Goal: Task Accomplishment & Management: Manage account settings

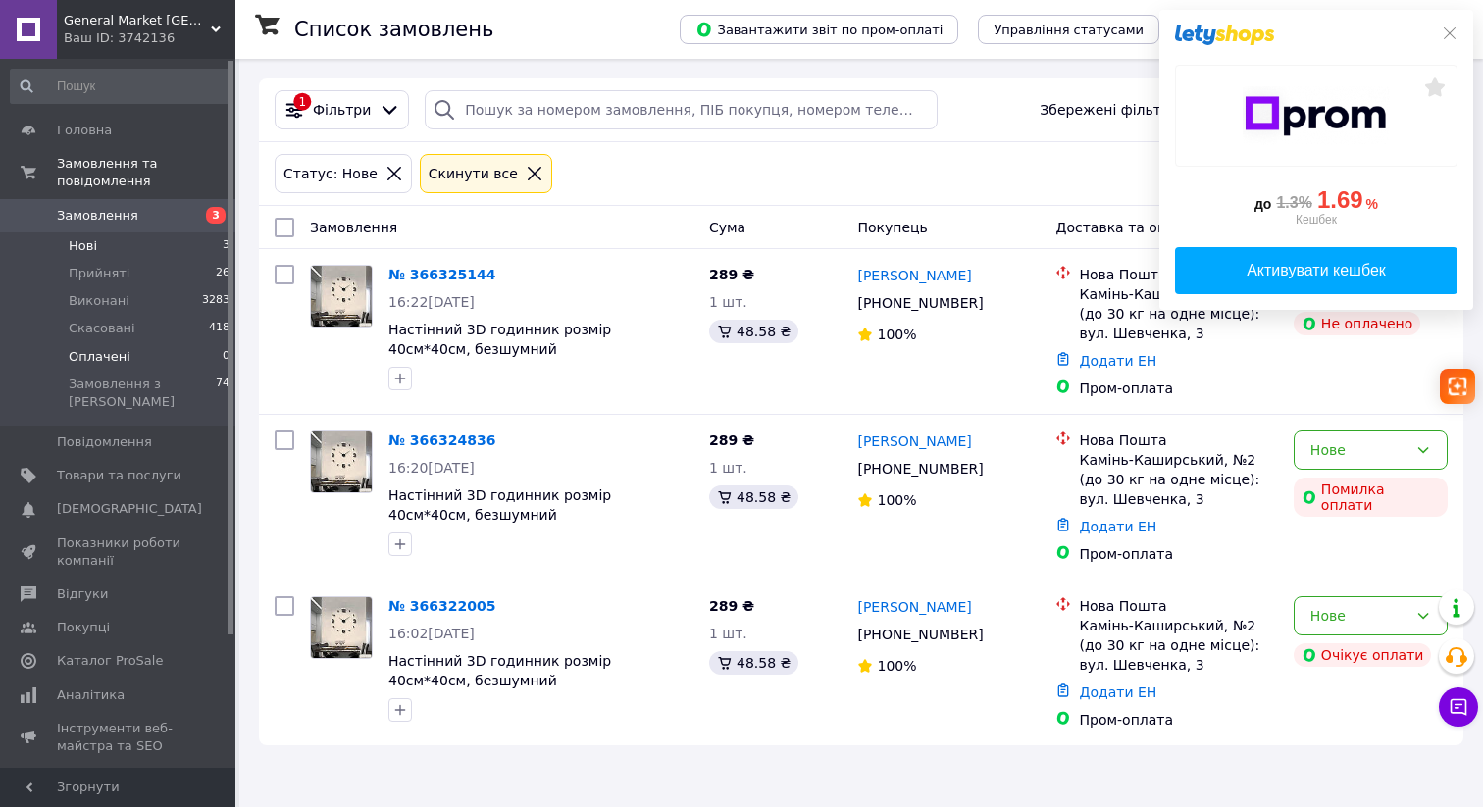
click at [213, 360] on li "Оплачені 0" at bounding box center [120, 356] width 241 height 27
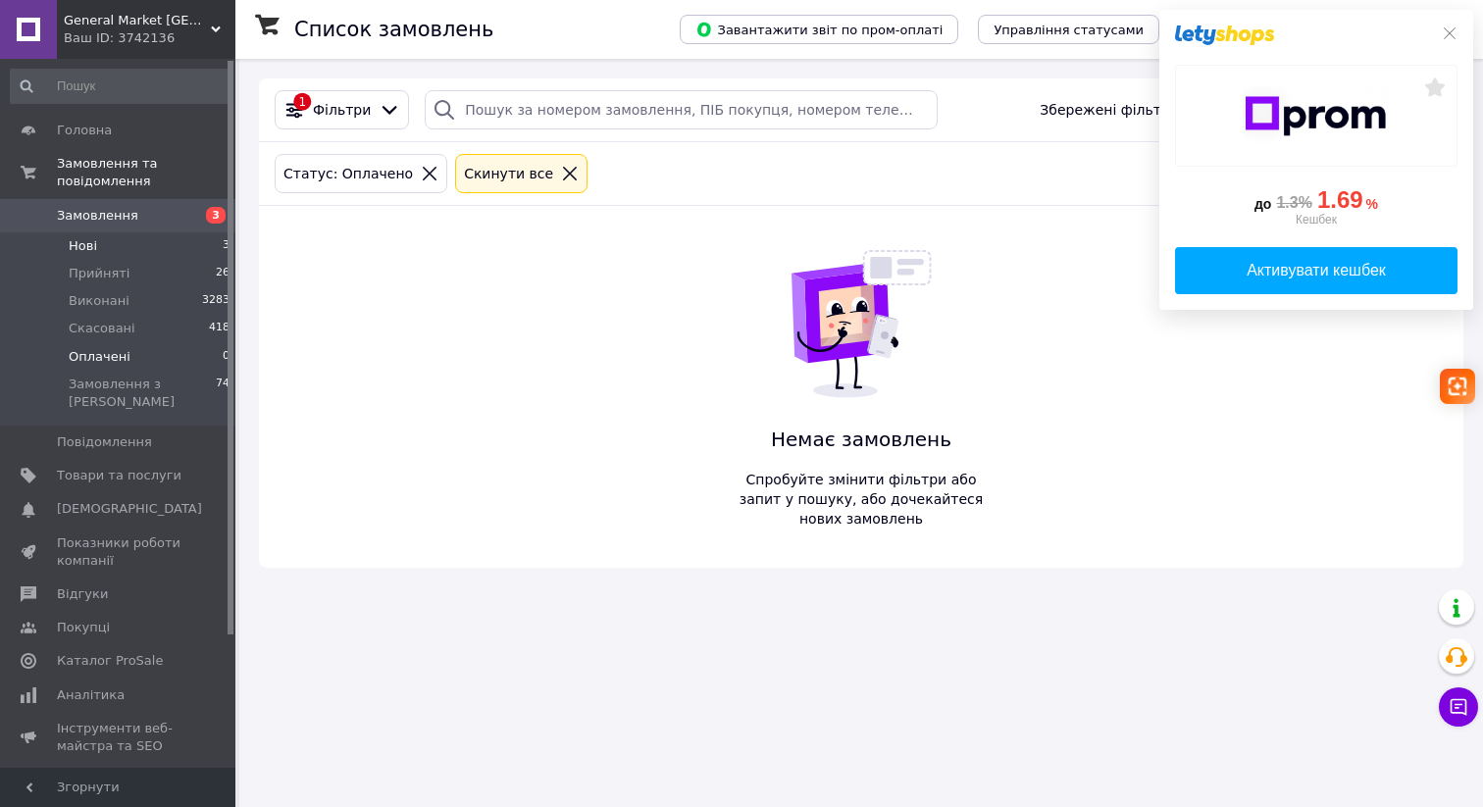
click at [177, 244] on li "Нові 3" at bounding box center [120, 245] width 241 height 27
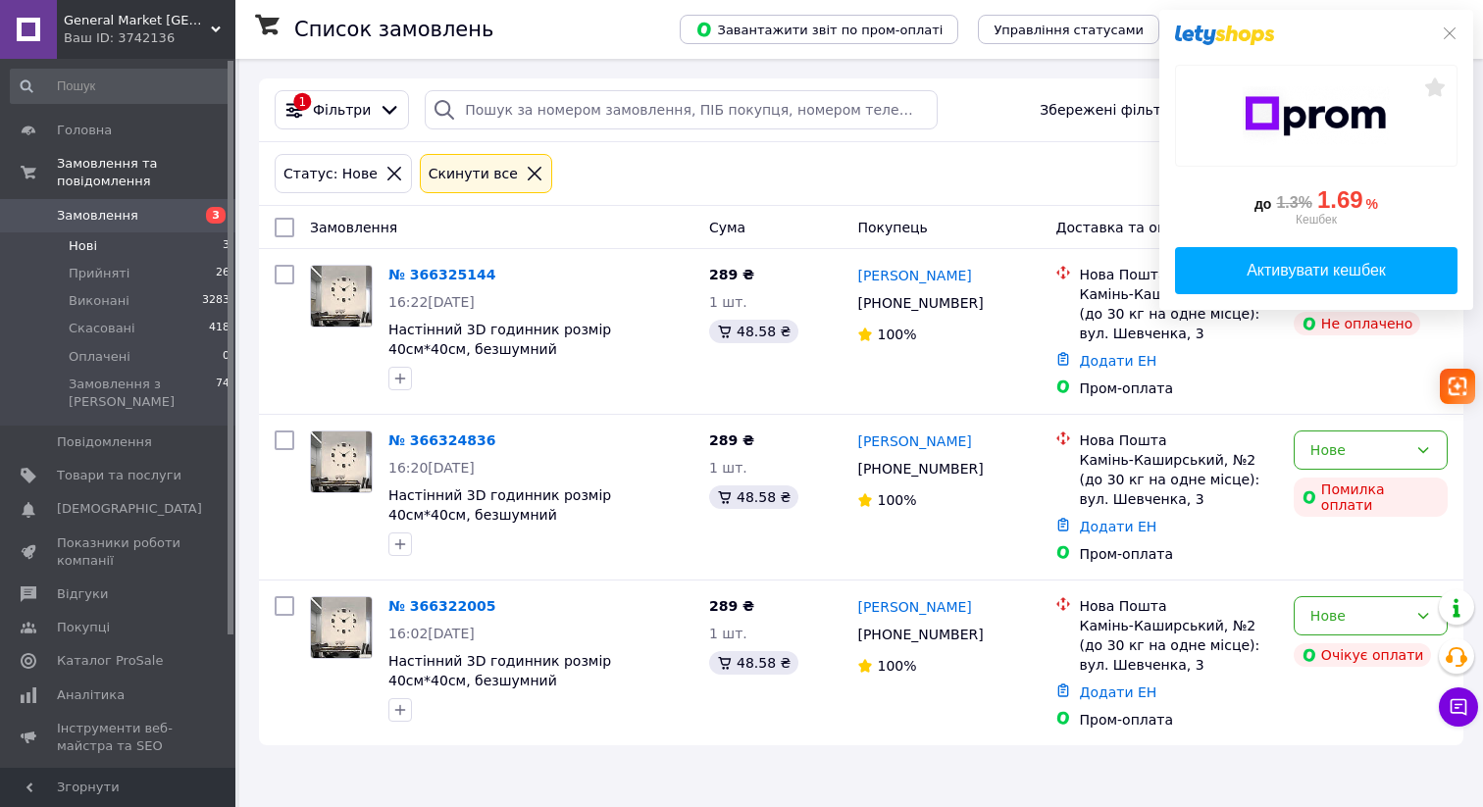
click at [170, 249] on li "Нові 3" at bounding box center [120, 245] width 241 height 27
click at [450, 276] on link "№ 366325144" at bounding box center [441, 275] width 107 height 16
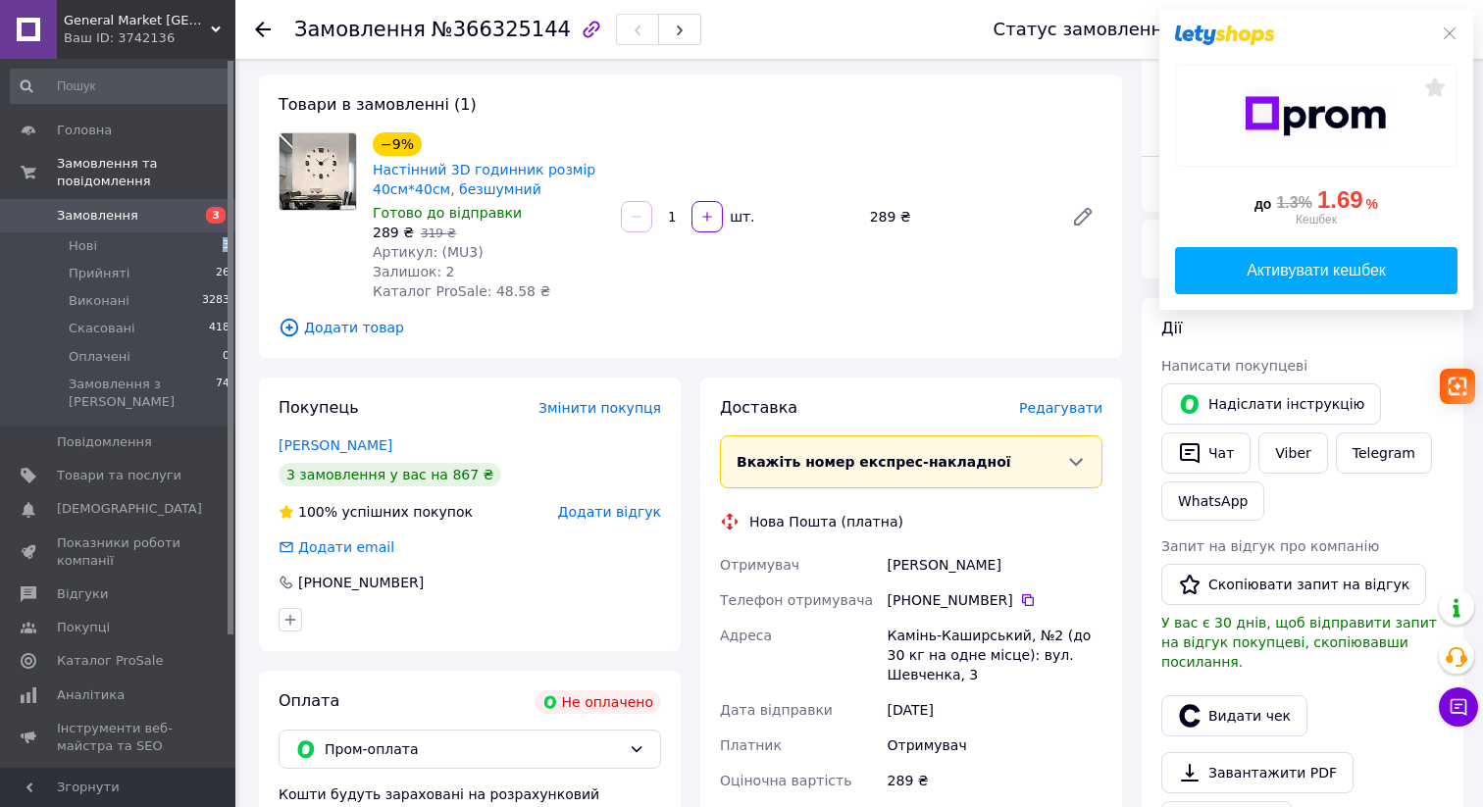
scroll to position [121, 0]
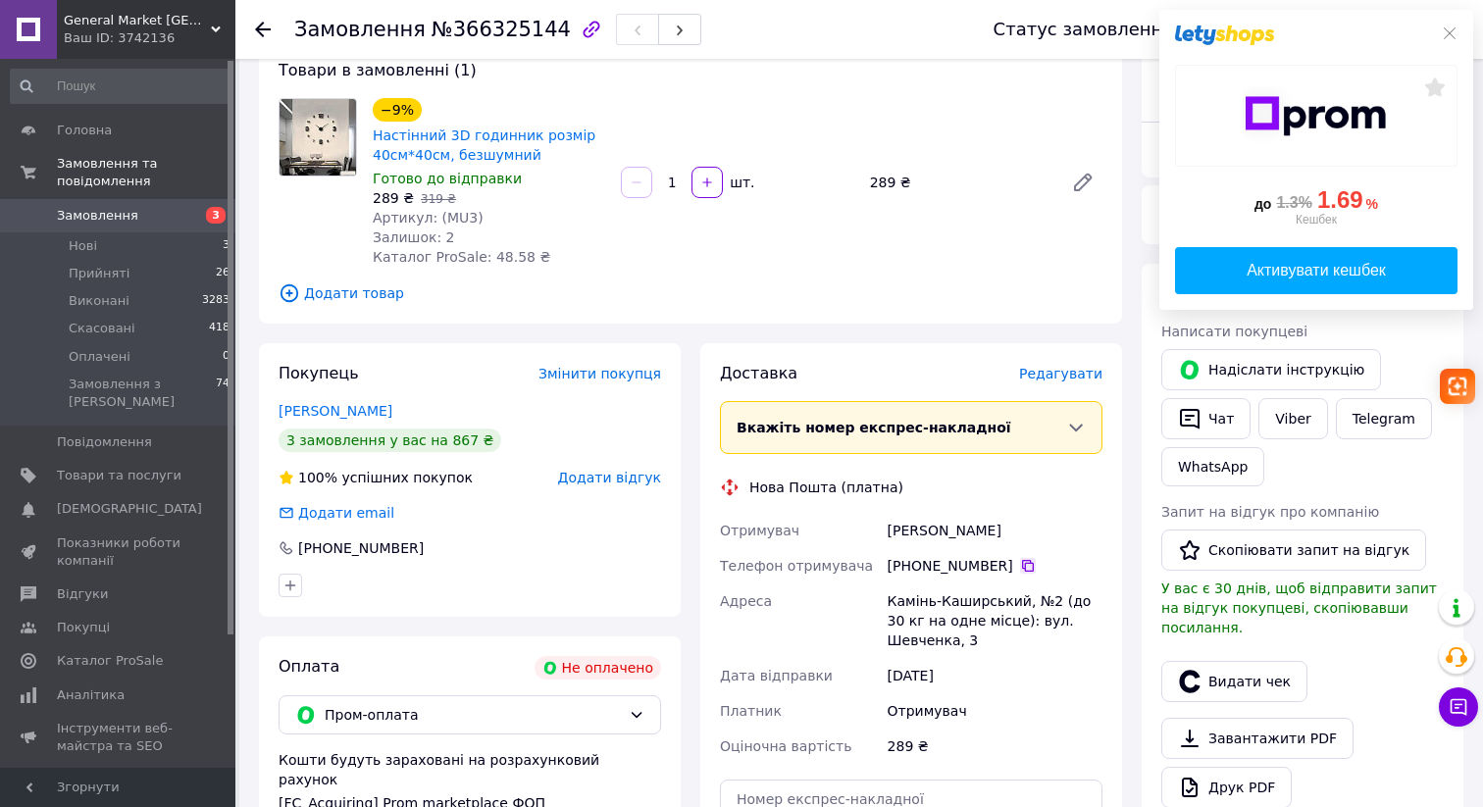
click at [1028, 570] on icon at bounding box center [1028, 566] width 12 height 12
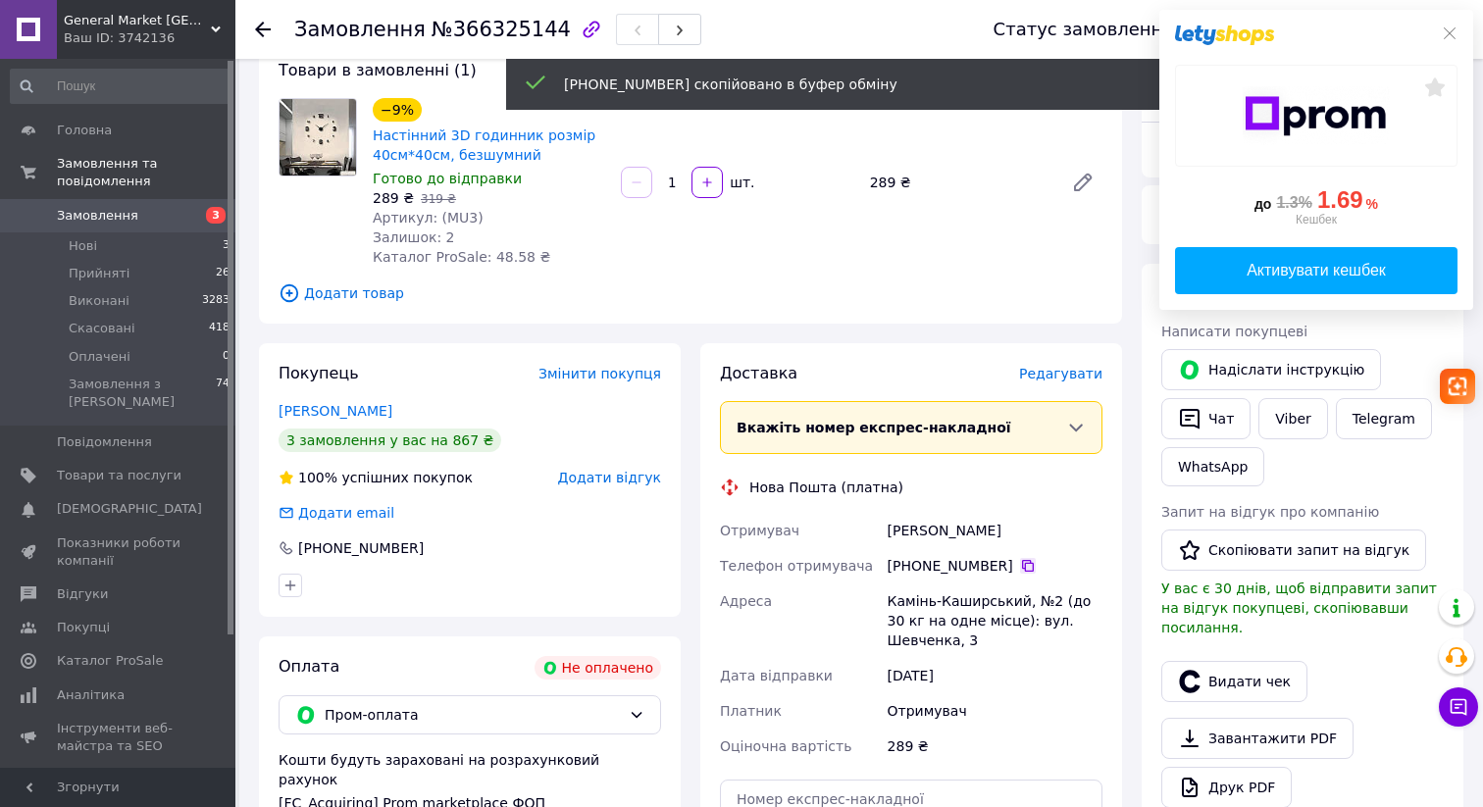
scroll to position [0, 0]
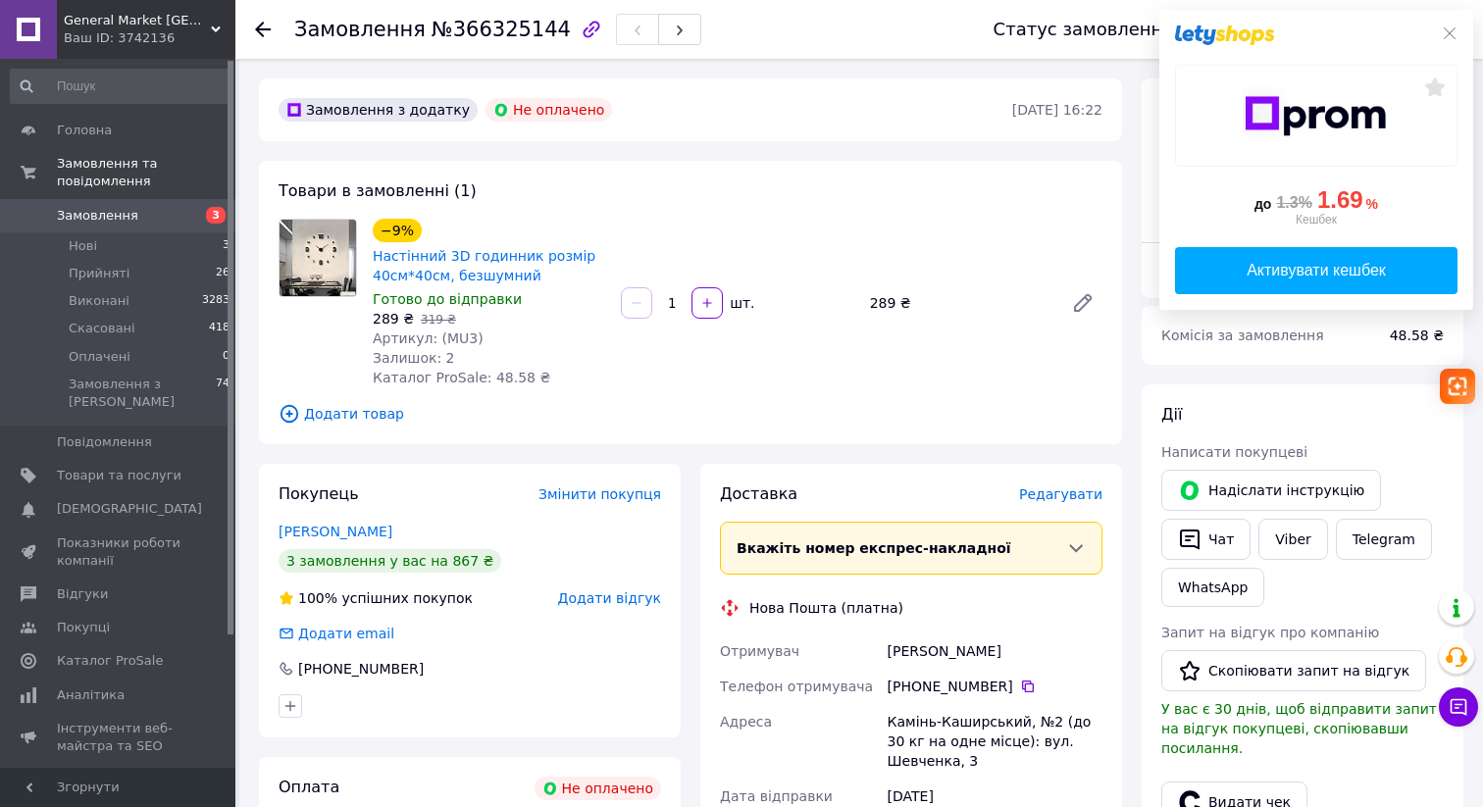
click at [263, 30] on icon at bounding box center [263, 30] width 16 height 16
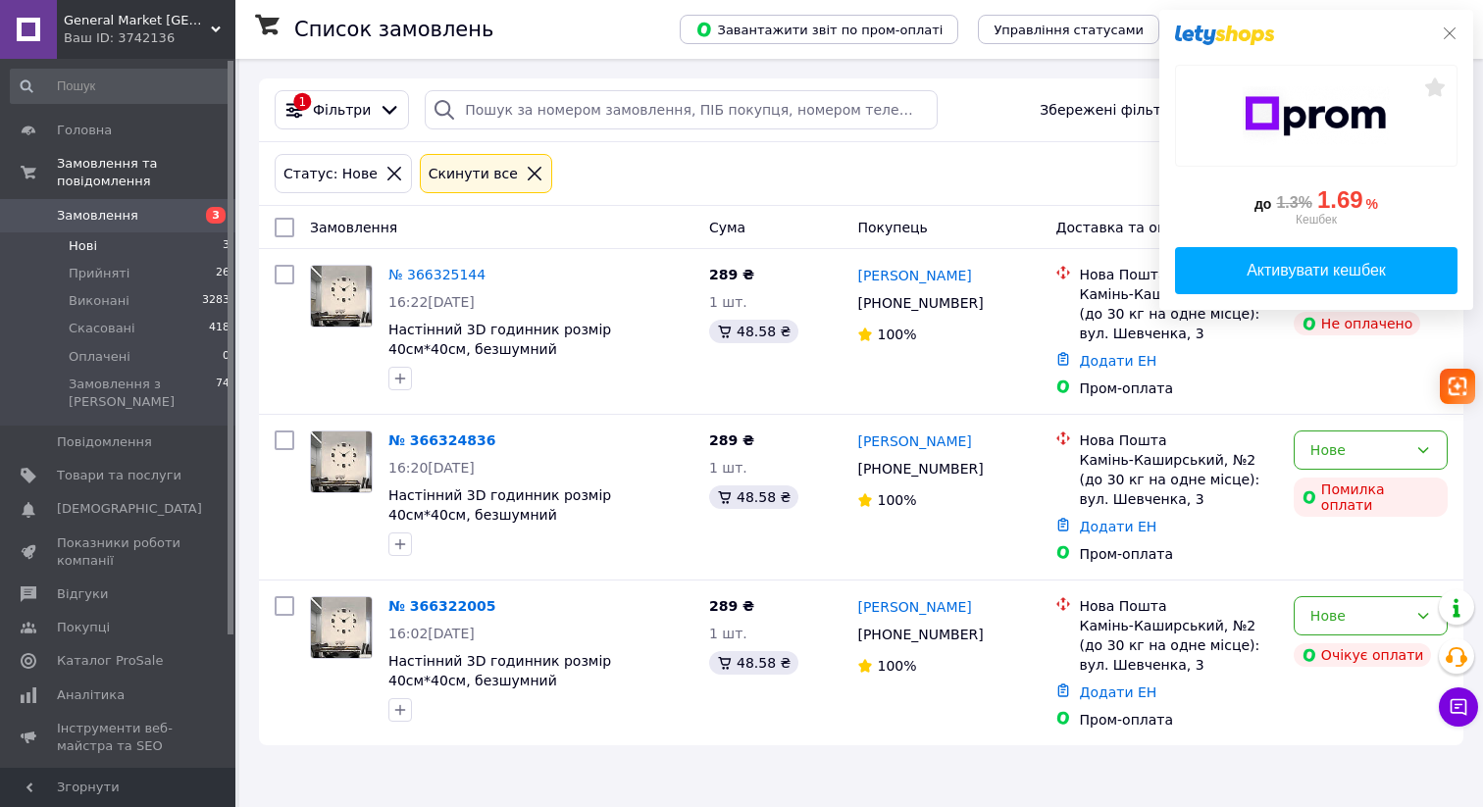
click at [1450, 31] on icon at bounding box center [1450, 33] width 12 height 12
click at [453, 269] on link "№ 366325144" at bounding box center [436, 275] width 97 height 16
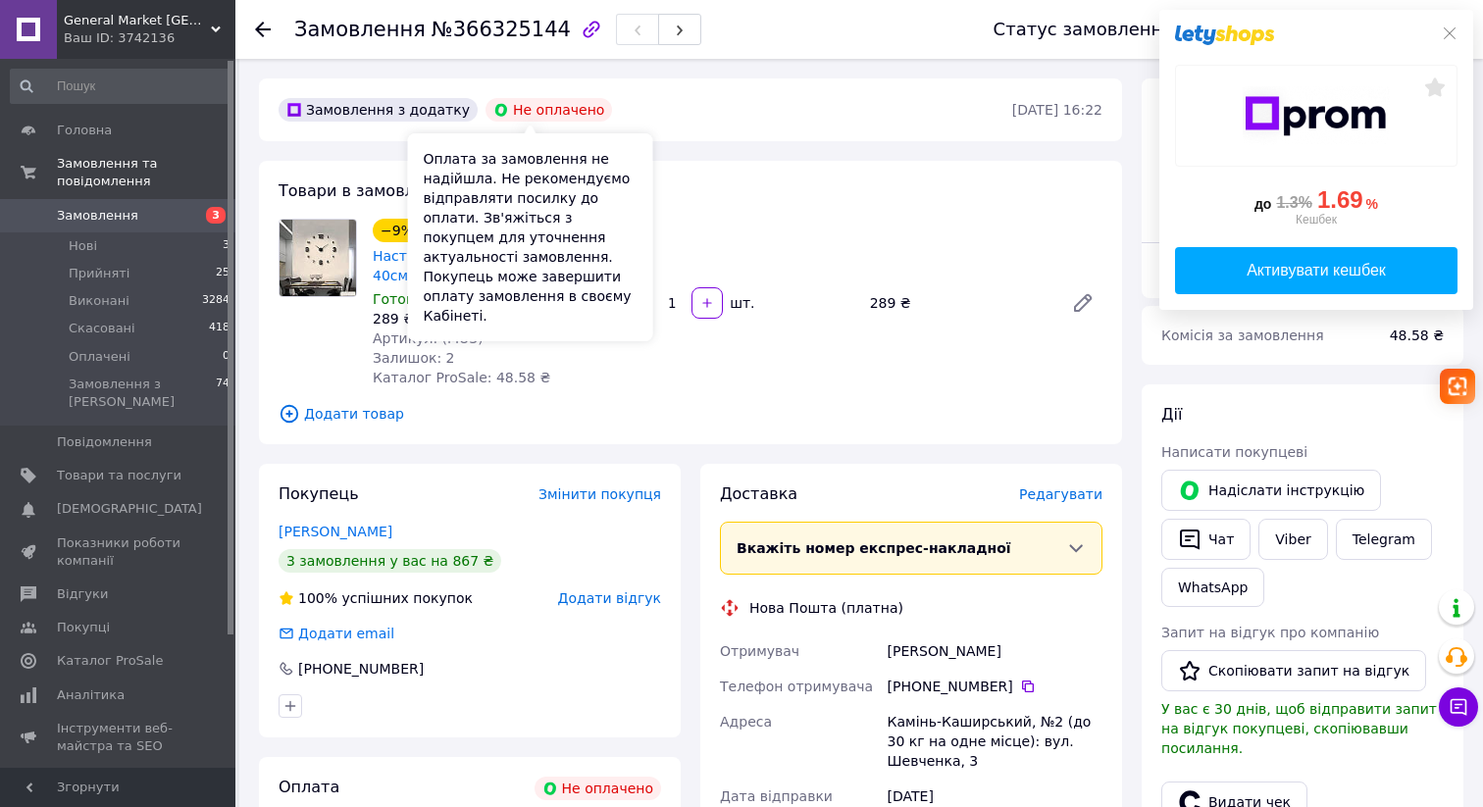
click at [545, 110] on div "Не оплачено" at bounding box center [548, 110] width 127 height 24
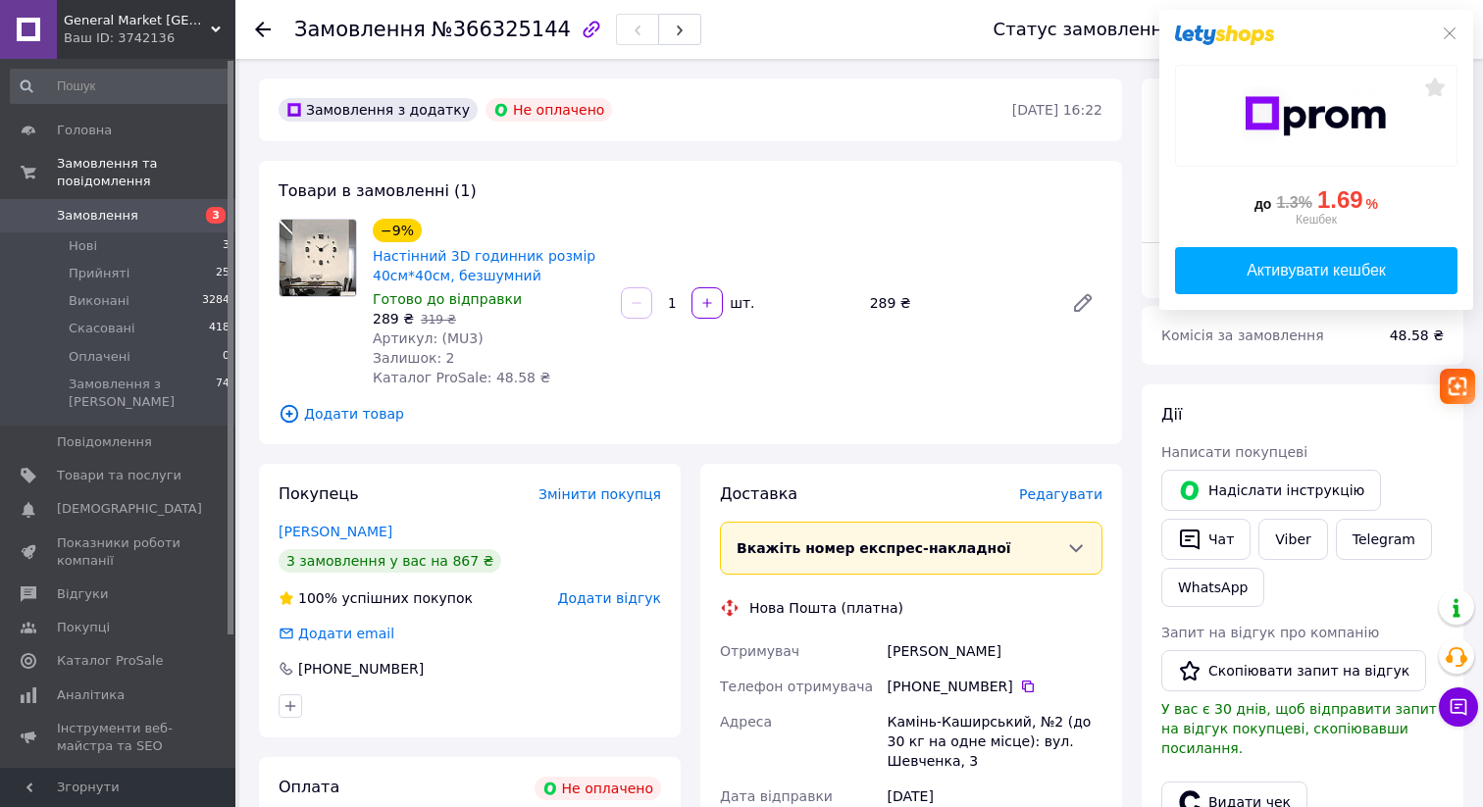
click at [545, 110] on div "Не оплачено" at bounding box center [548, 110] width 127 height 24
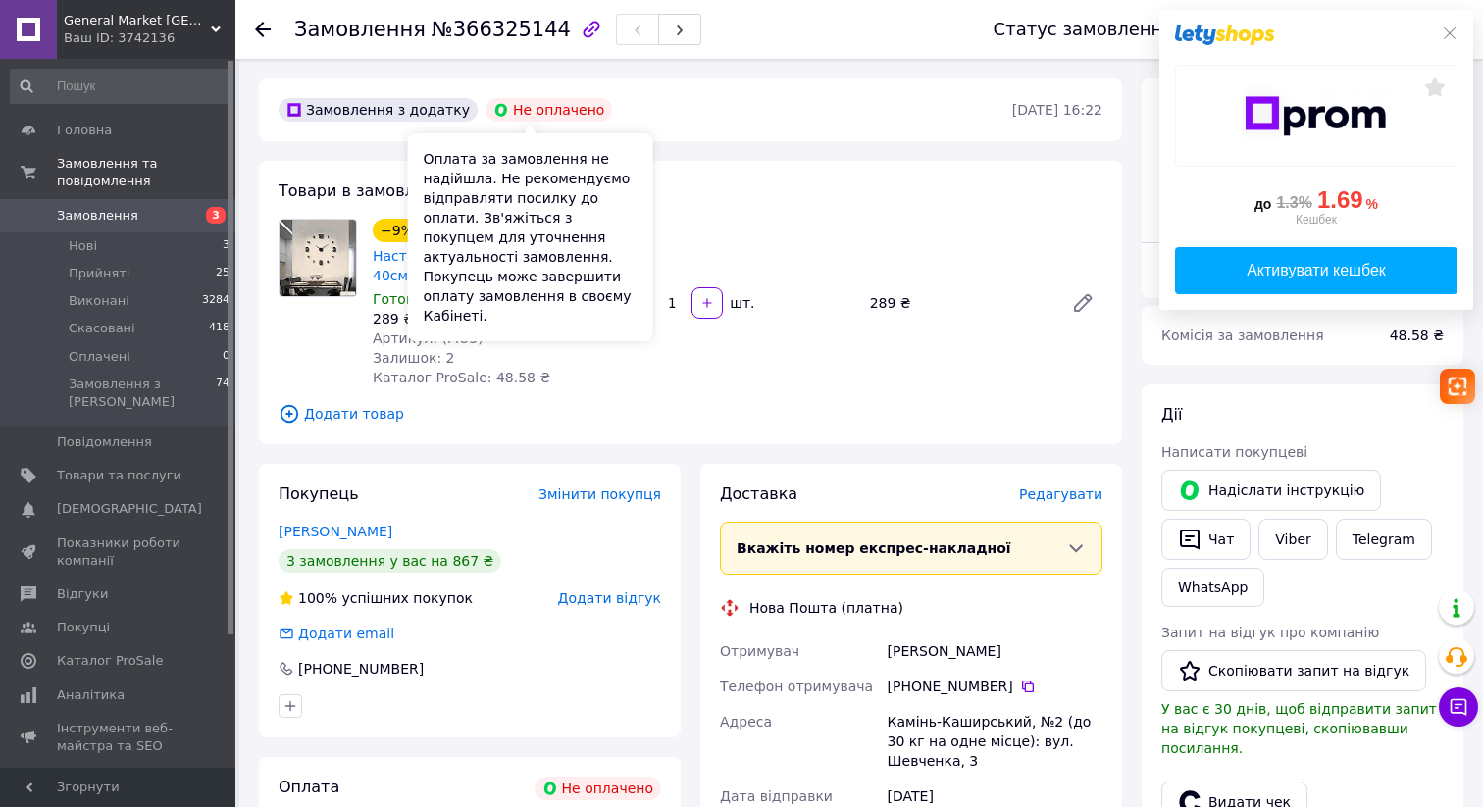
click at [545, 110] on div "Не оплачено" at bounding box center [548, 110] width 127 height 24
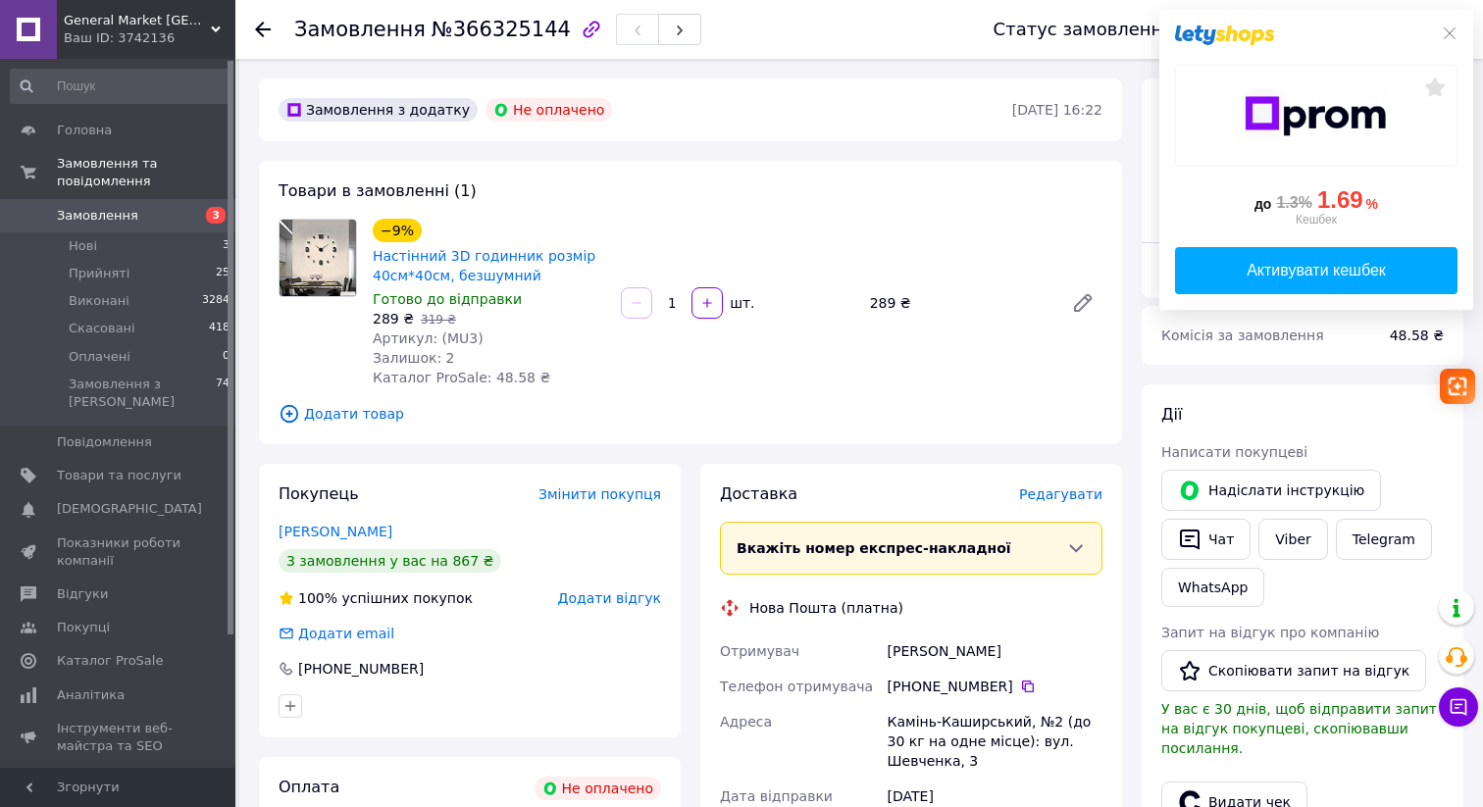
click at [545, 110] on div "Не оплачено" at bounding box center [548, 110] width 127 height 24
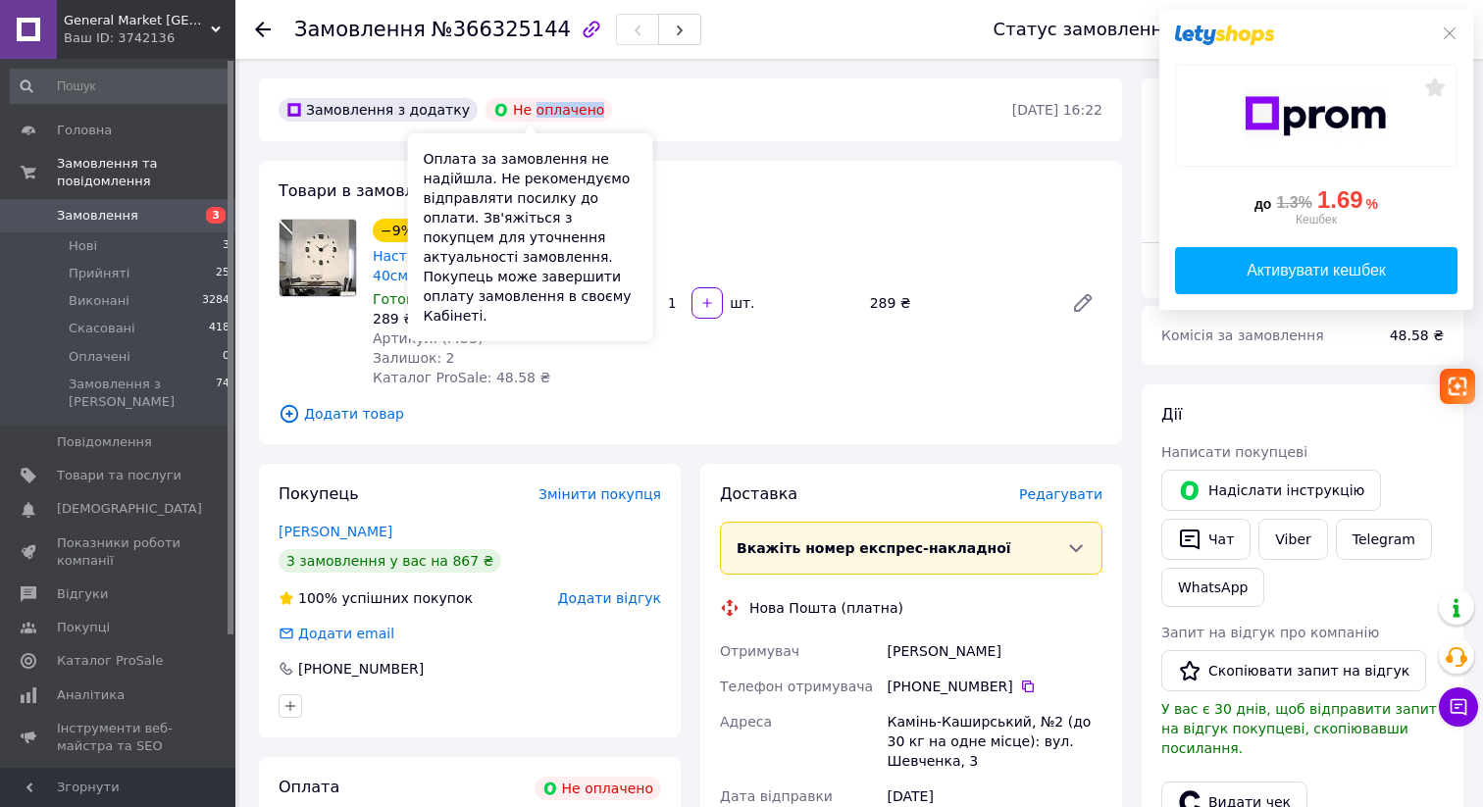
click at [545, 110] on div "Не оплачено" at bounding box center [548, 110] width 127 height 24
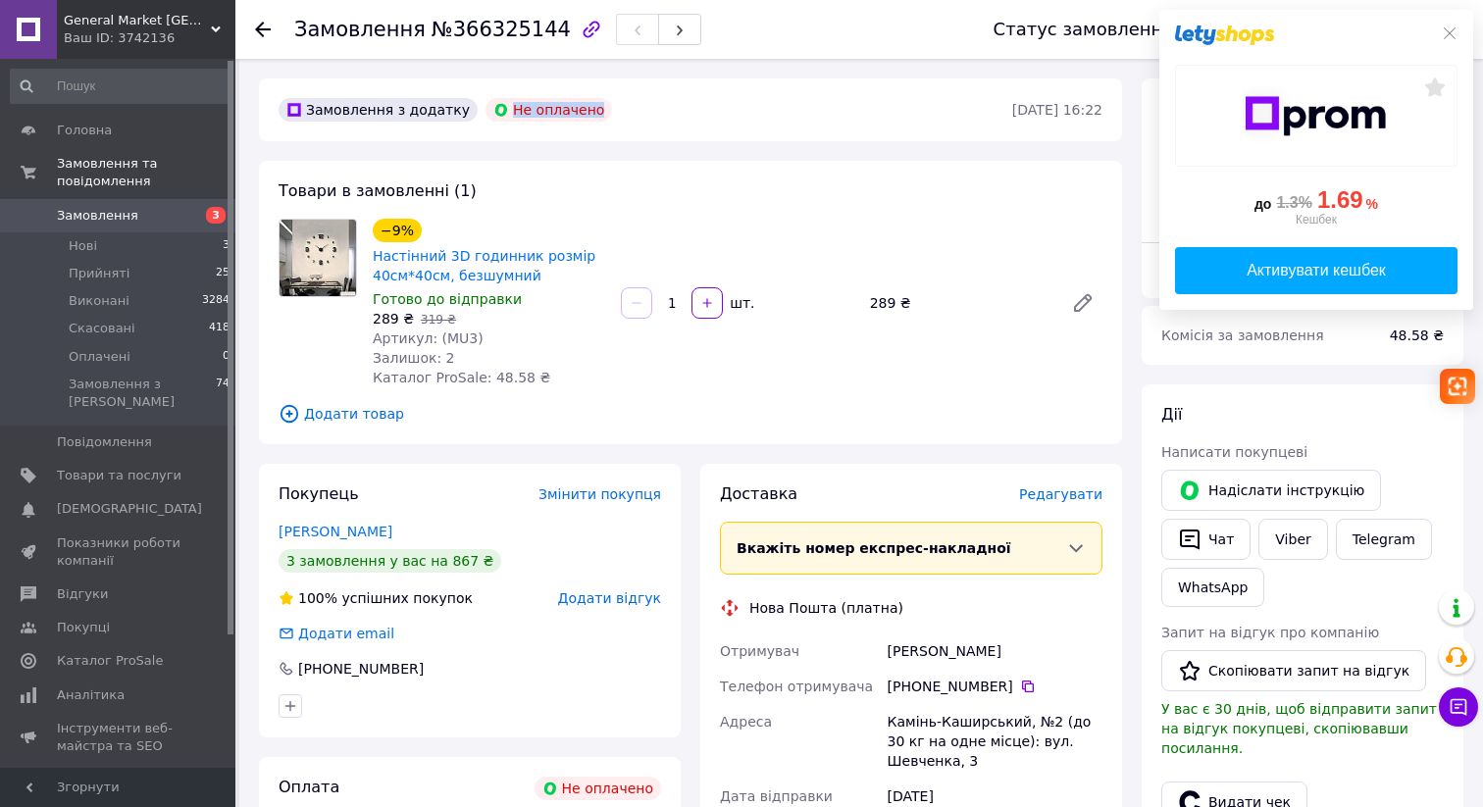
click at [545, 110] on div "Не оплачено" at bounding box center [548, 110] width 127 height 24
click at [421, 252] on link "Настінний 3D годинник розмір 40см*40см, безшумний" at bounding box center [484, 265] width 223 height 35
click at [1452, 26] on icon at bounding box center [1450, 33] width 16 height 16
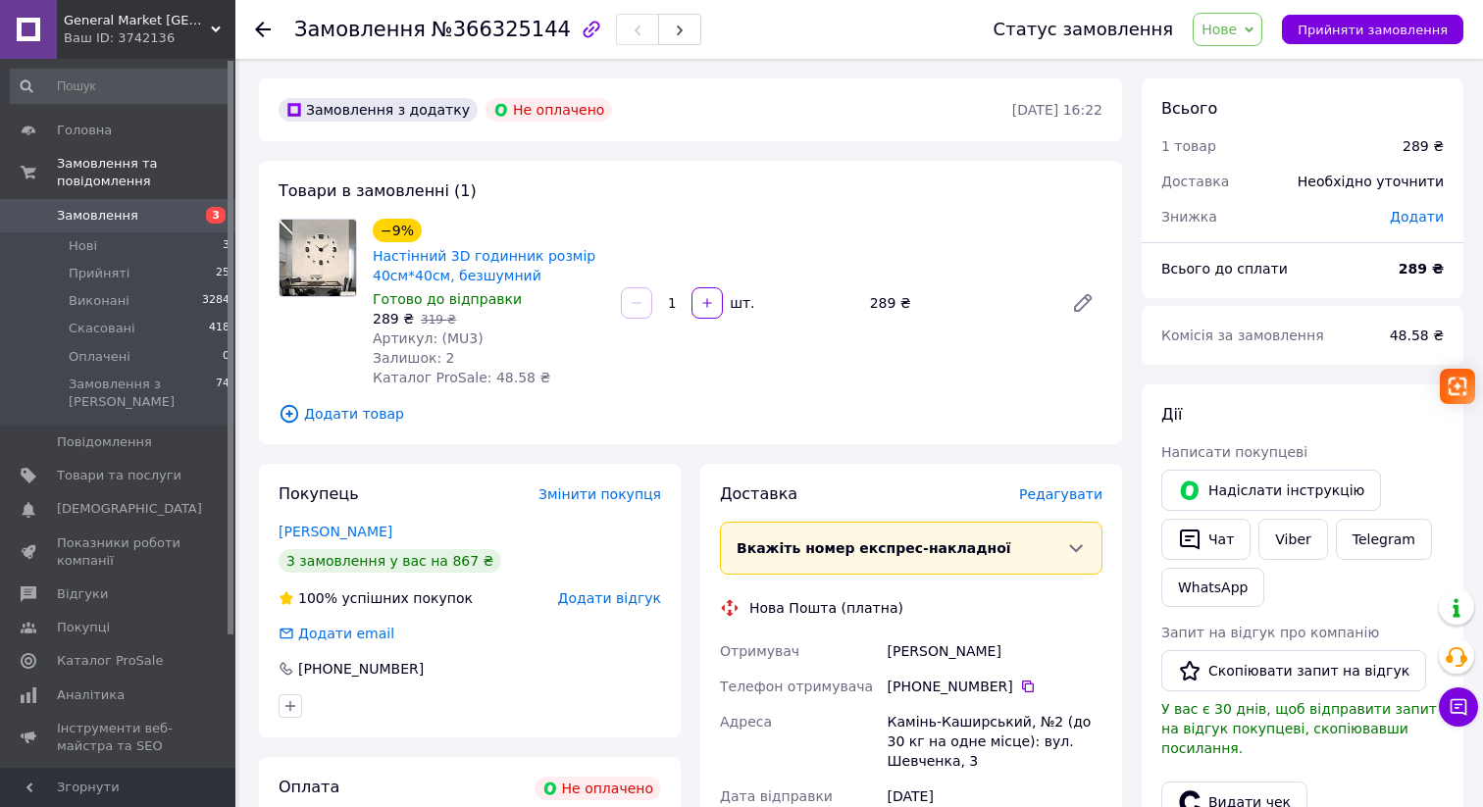
click at [1253, 26] on icon at bounding box center [1248, 29] width 9 height 9
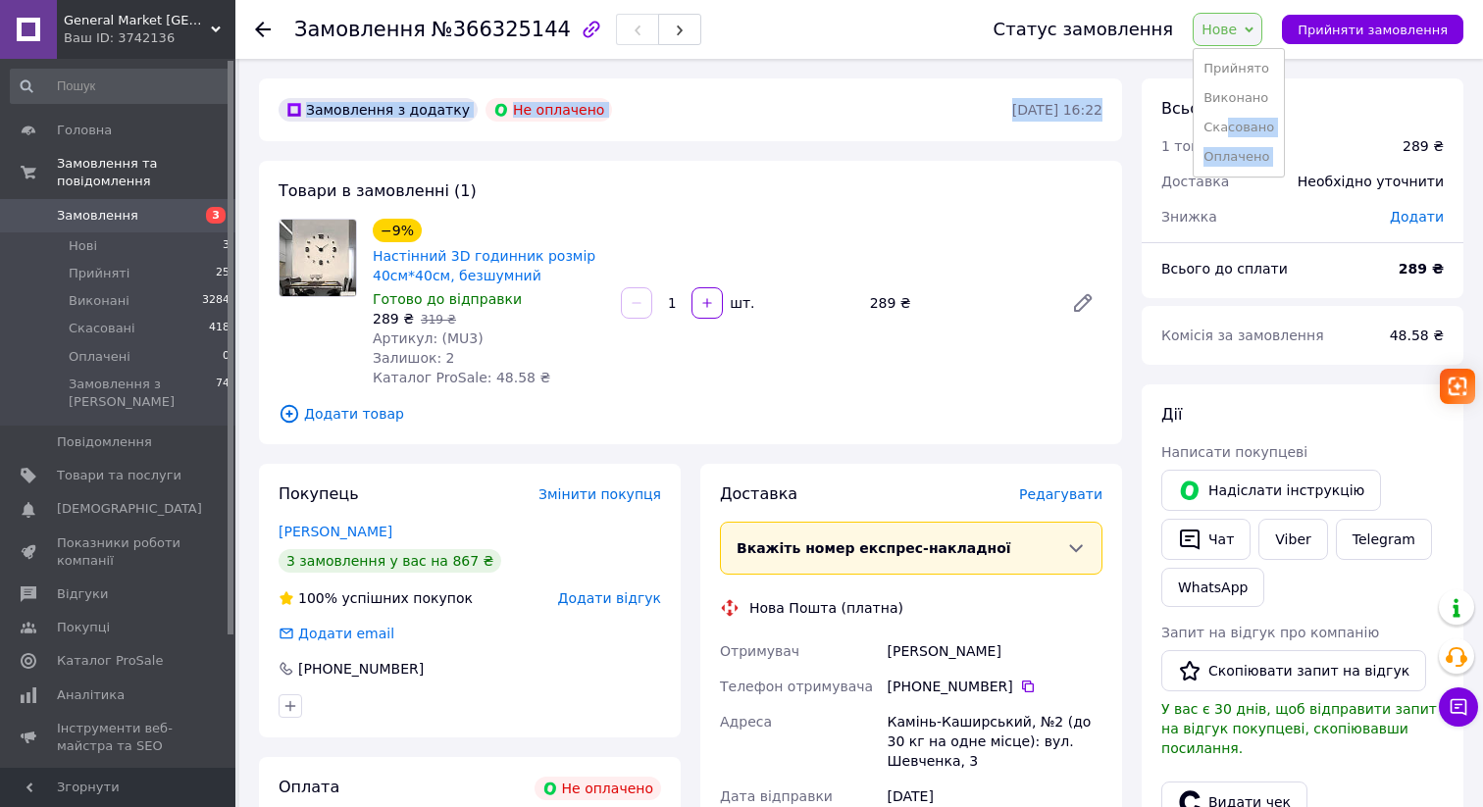
drag, startPoint x: 1238, startPoint y: 134, endPoint x: 606, endPoint y: 158, distance: 632.0
click at [606, 158] on div "Замовлення №366325144 Статус замовлення Нове Прийнято Виконано Скасовано Оплаче…" at bounding box center [860, 747] width 1243 height 1376
click at [165, 239] on li "Нові 3" at bounding box center [120, 245] width 241 height 27
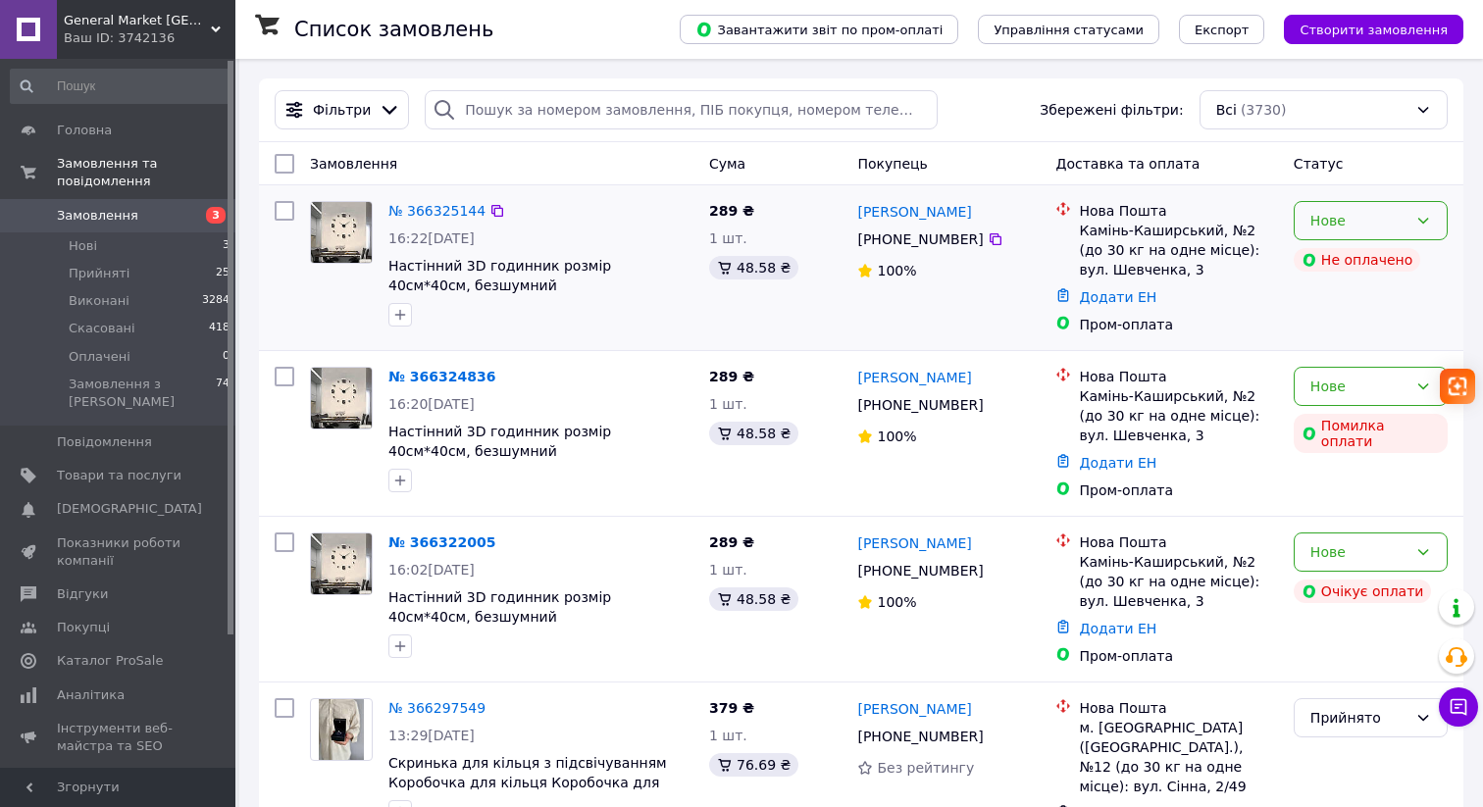
click at [1316, 212] on div "Нове" at bounding box center [1358, 221] width 97 height 22
click at [1349, 330] on li "Скасовано" at bounding box center [1370, 333] width 152 height 35
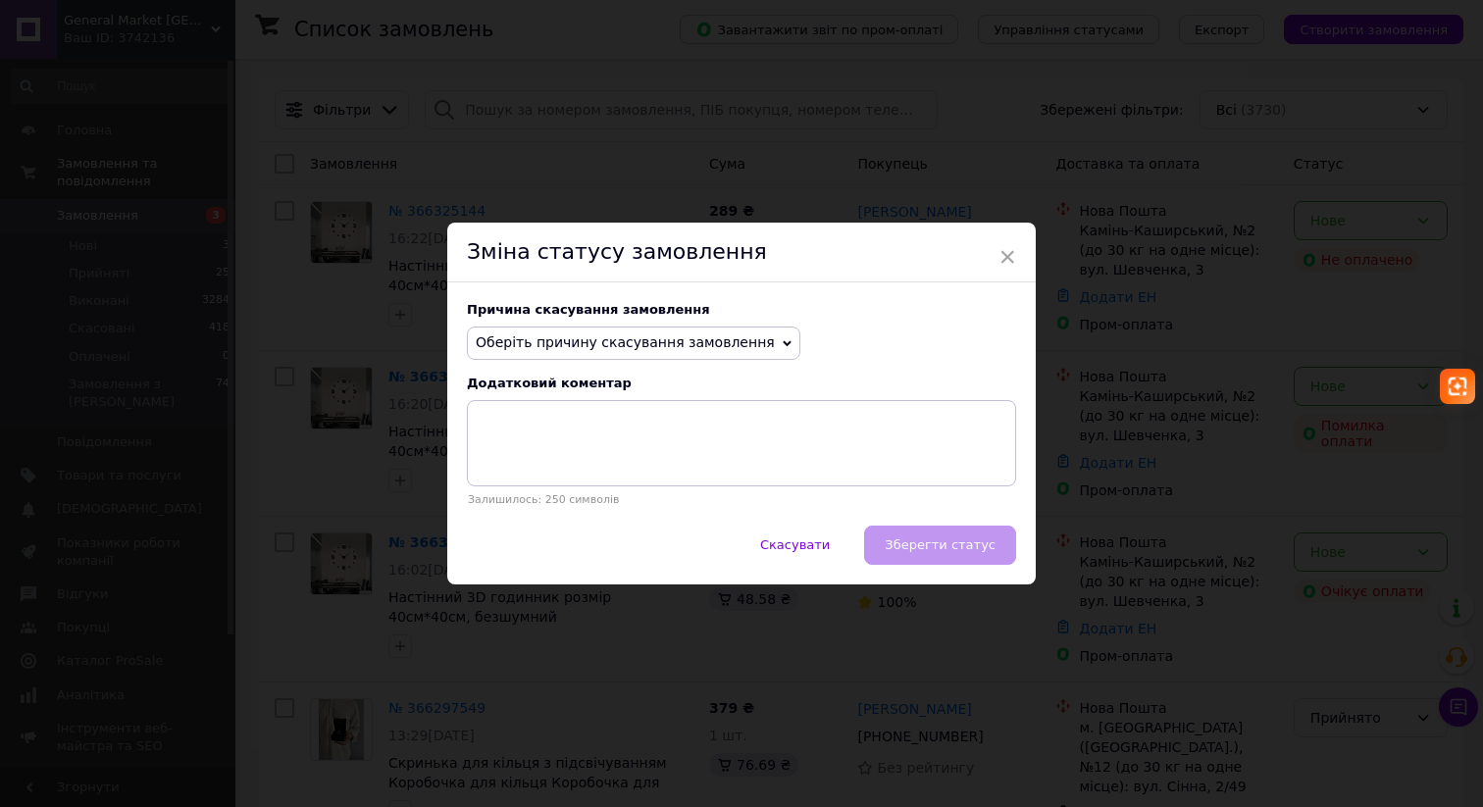
click at [643, 342] on span "Оберіть причину скасування замовлення" at bounding box center [625, 342] width 299 height 16
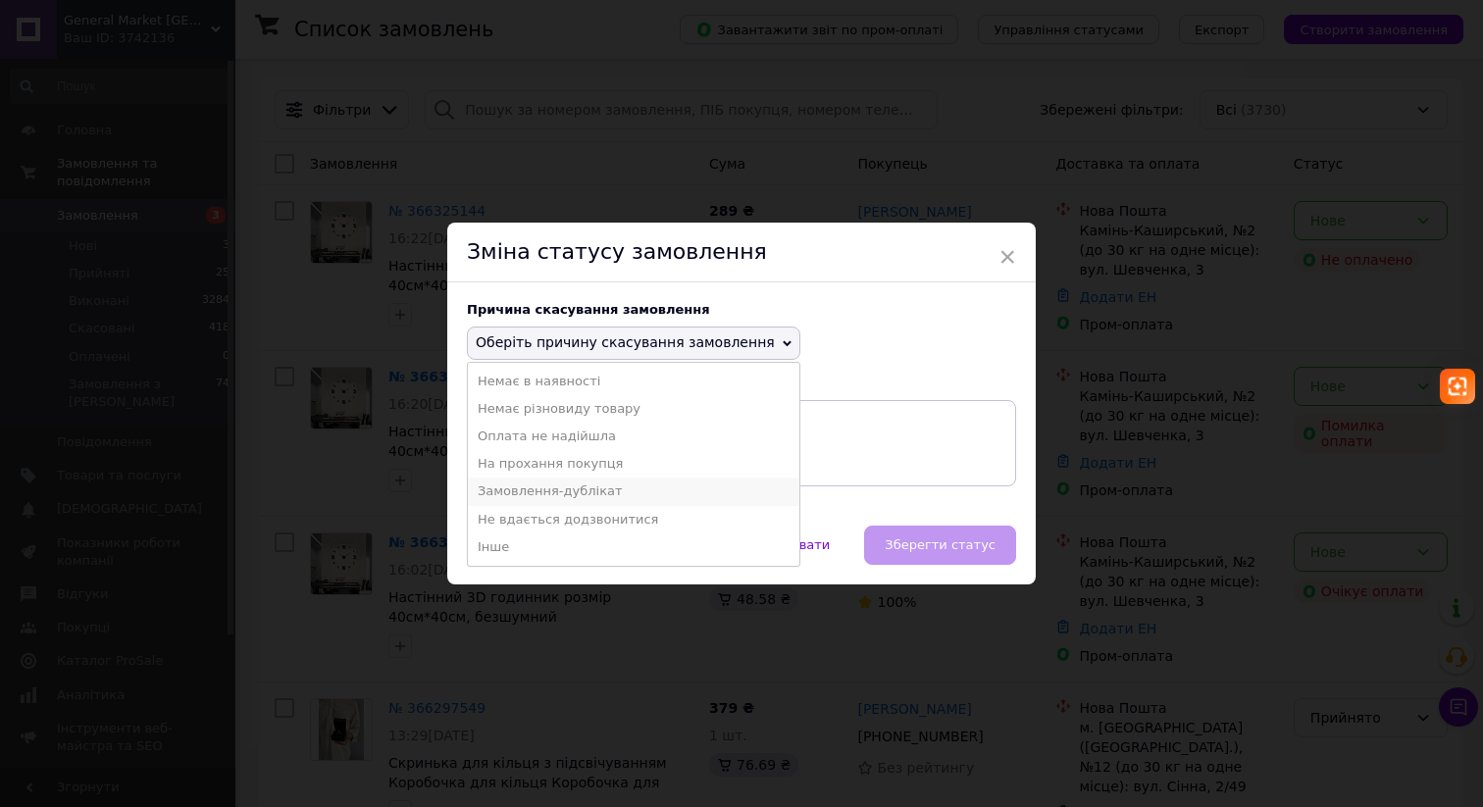
click at [620, 487] on li "Замовлення-дублікат" at bounding box center [633, 491] width 331 height 27
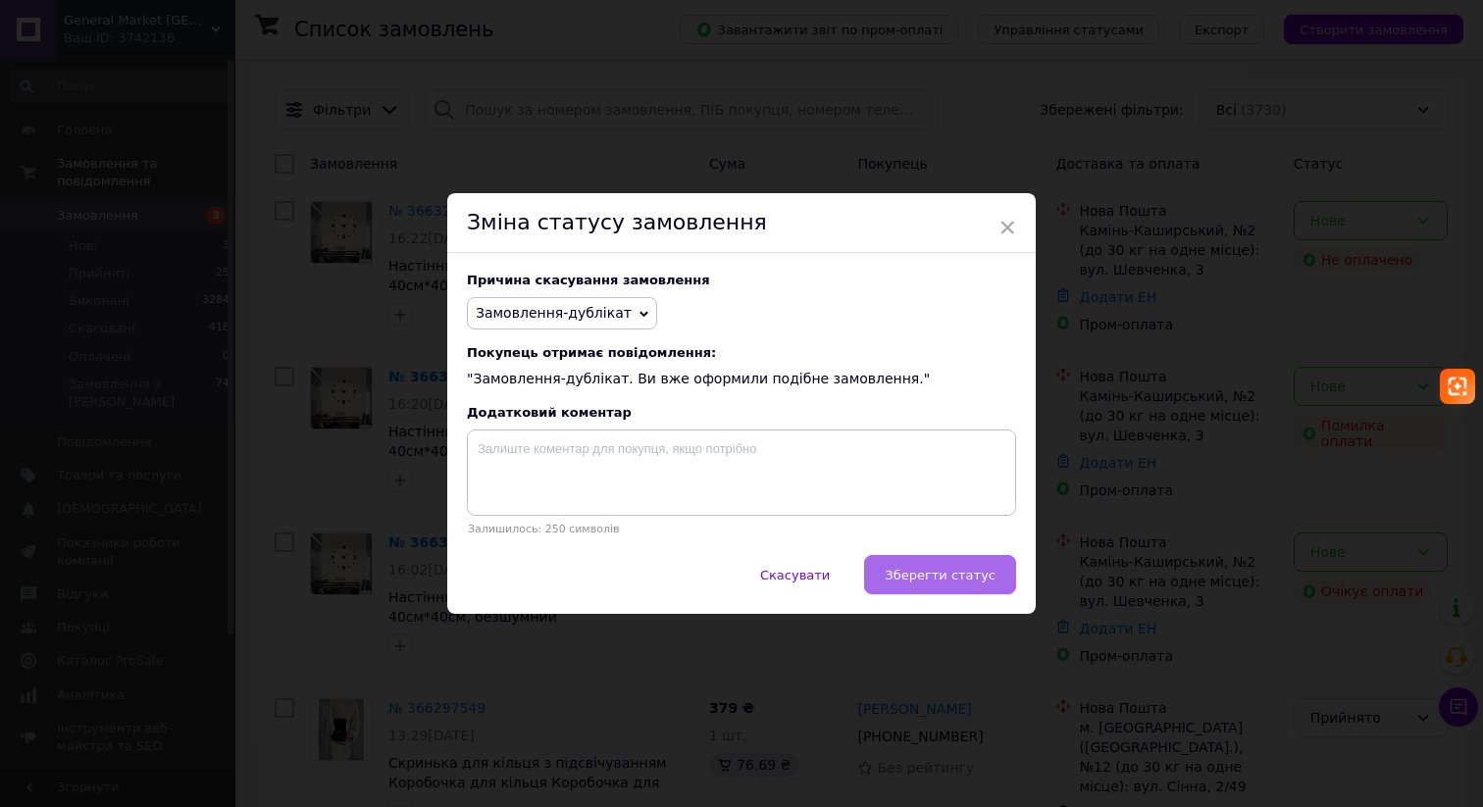
click at [913, 575] on span "Зберегти статус" at bounding box center [940, 575] width 111 height 15
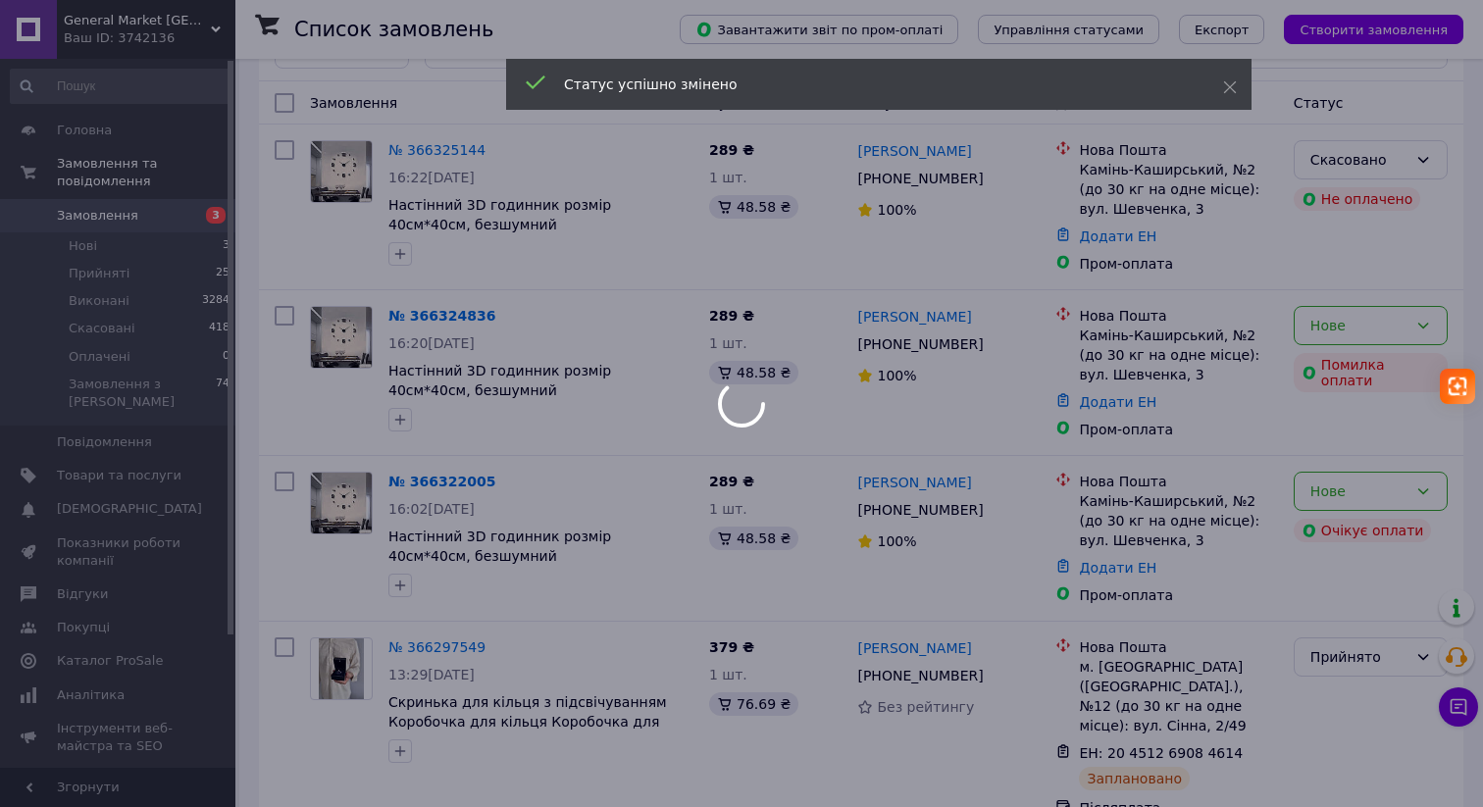
scroll to position [81, 0]
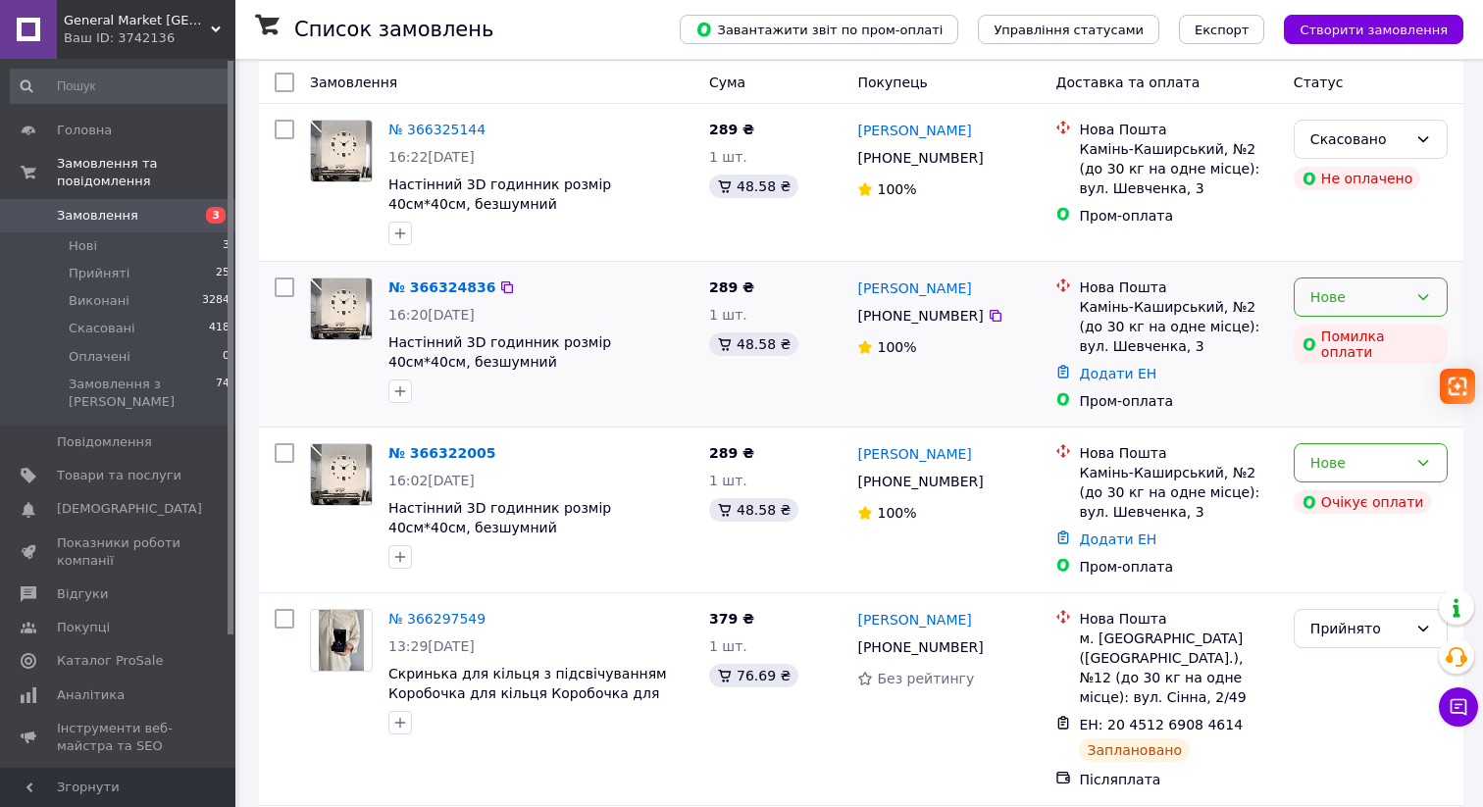
click at [1339, 292] on div "Нове" at bounding box center [1358, 297] width 97 height 22
click at [1344, 407] on li "Скасовано" at bounding box center [1370, 409] width 152 height 35
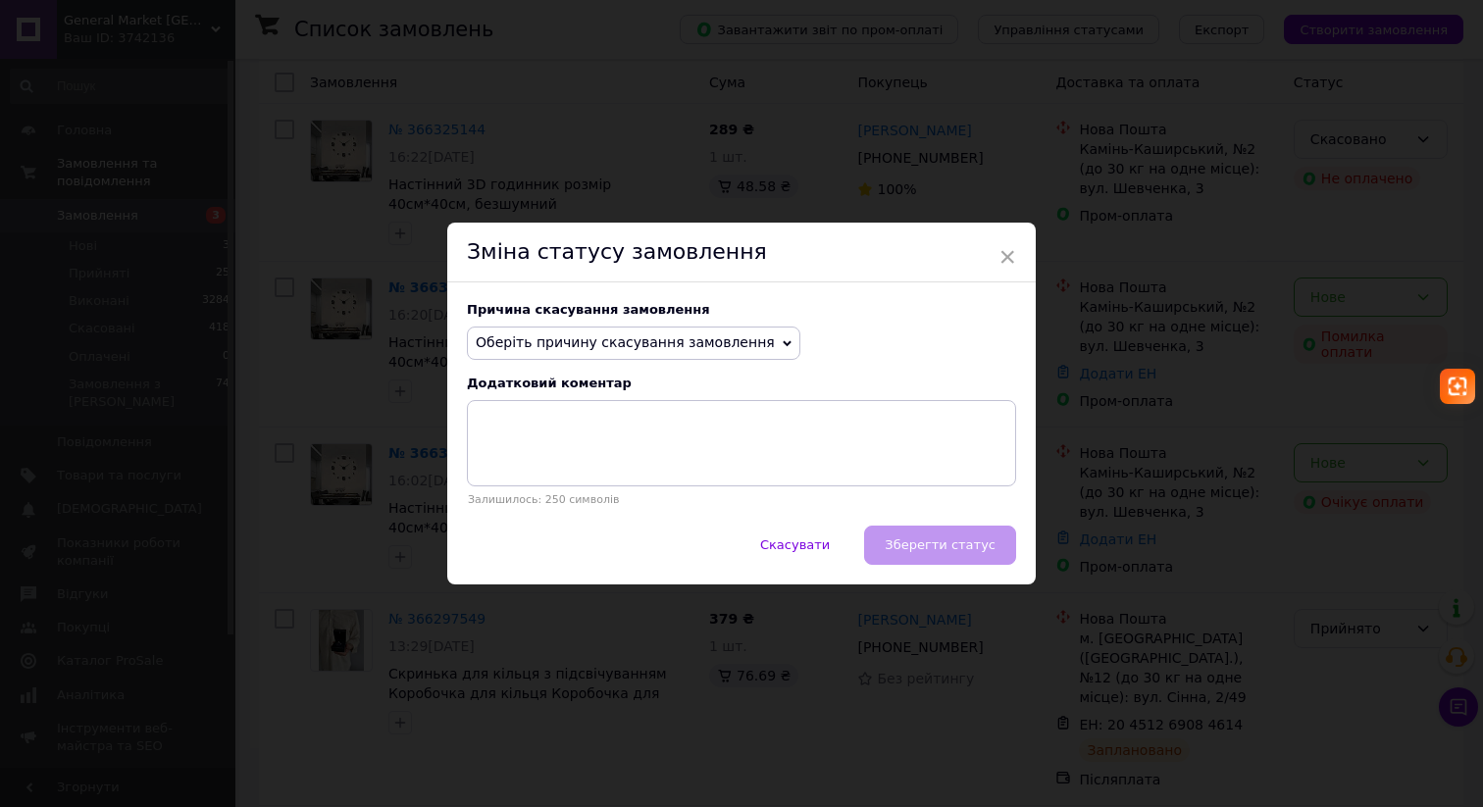
click at [653, 341] on span "Оберіть причину скасування замовлення" at bounding box center [625, 342] width 299 height 16
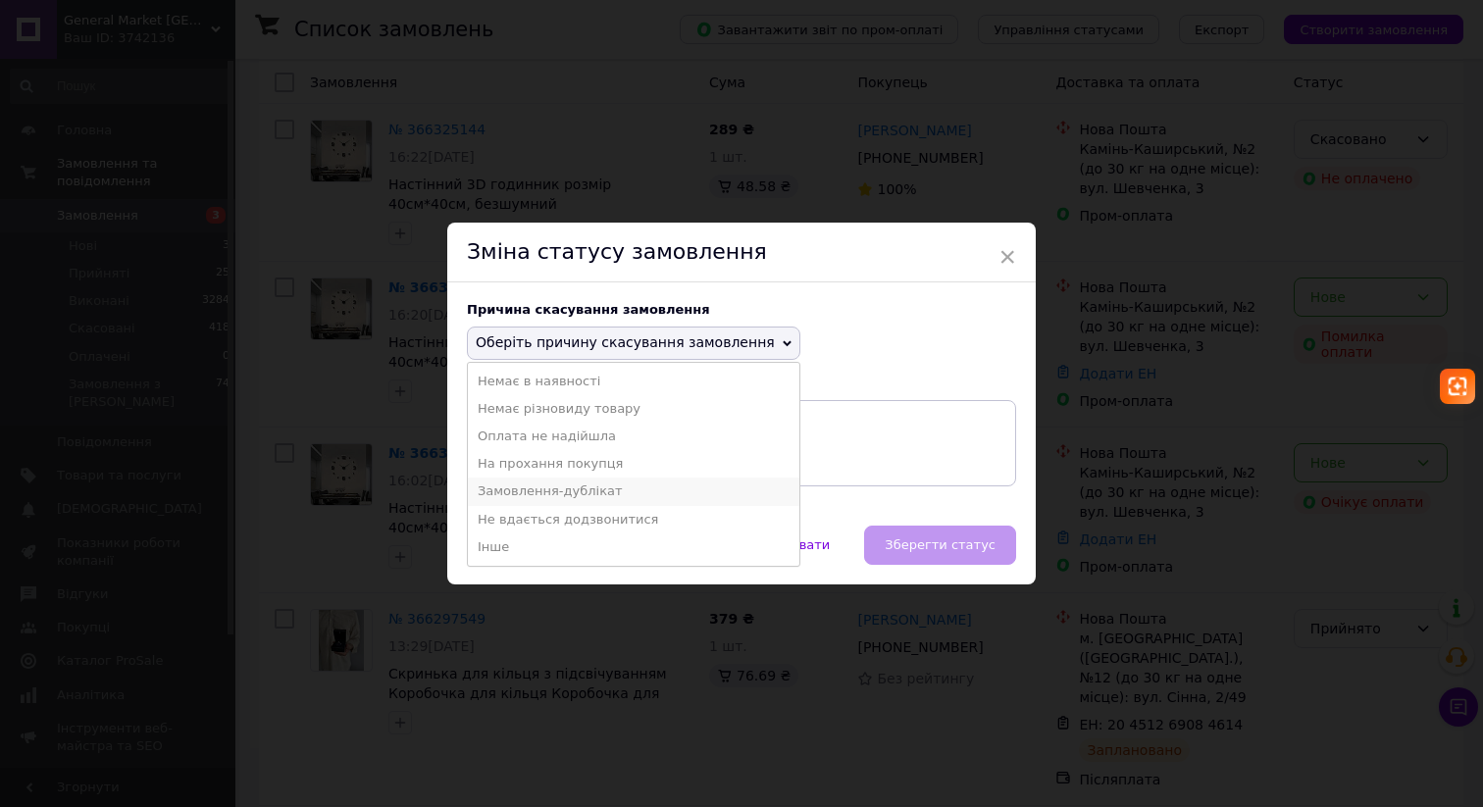
click at [594, 487] on li "Замовлення-дублікат" at bounding box center [633, 491] width 331 height 27
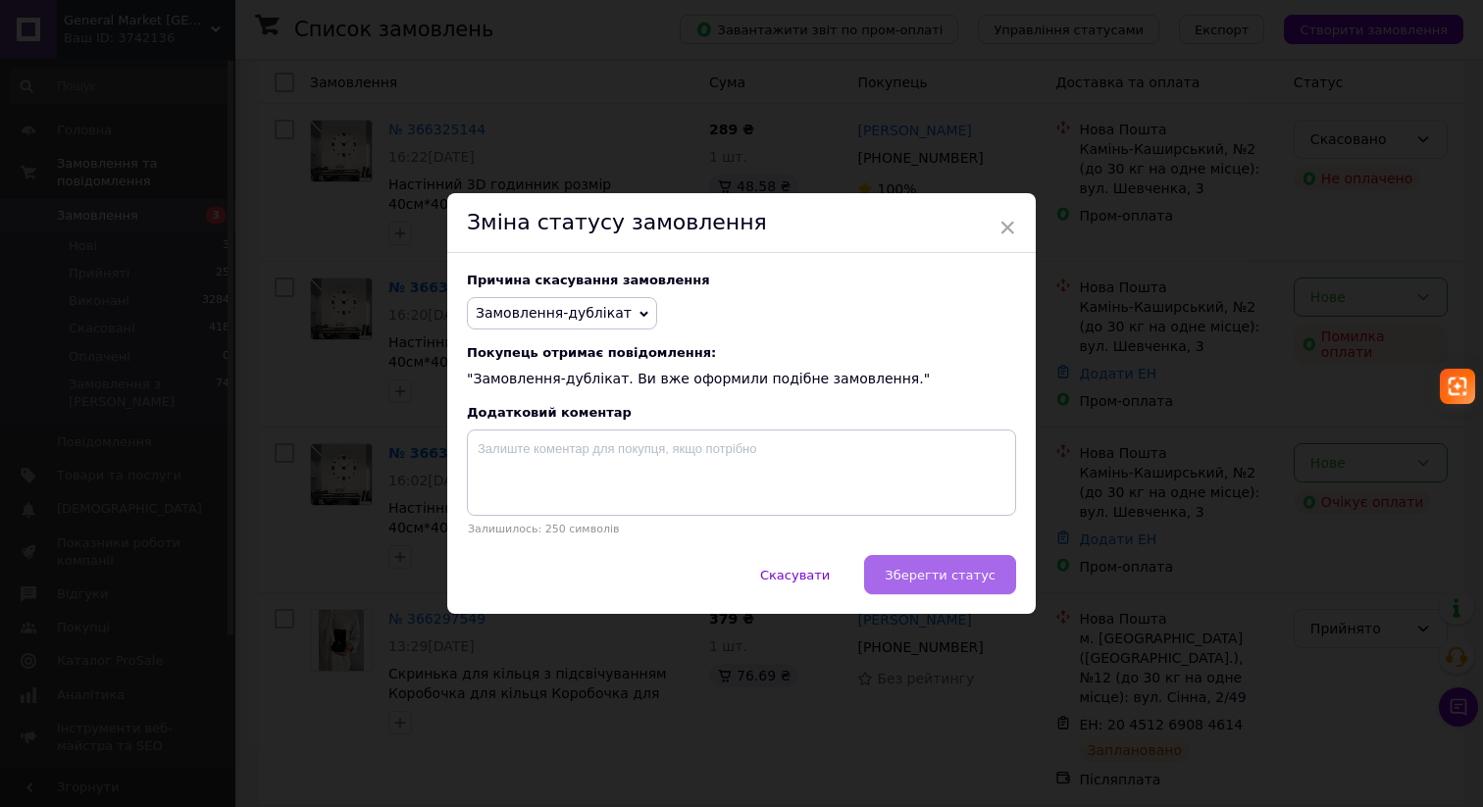
click at [888, 565] on button "Зберегти статус" at bounding box center [940, 574] width 152 height 39
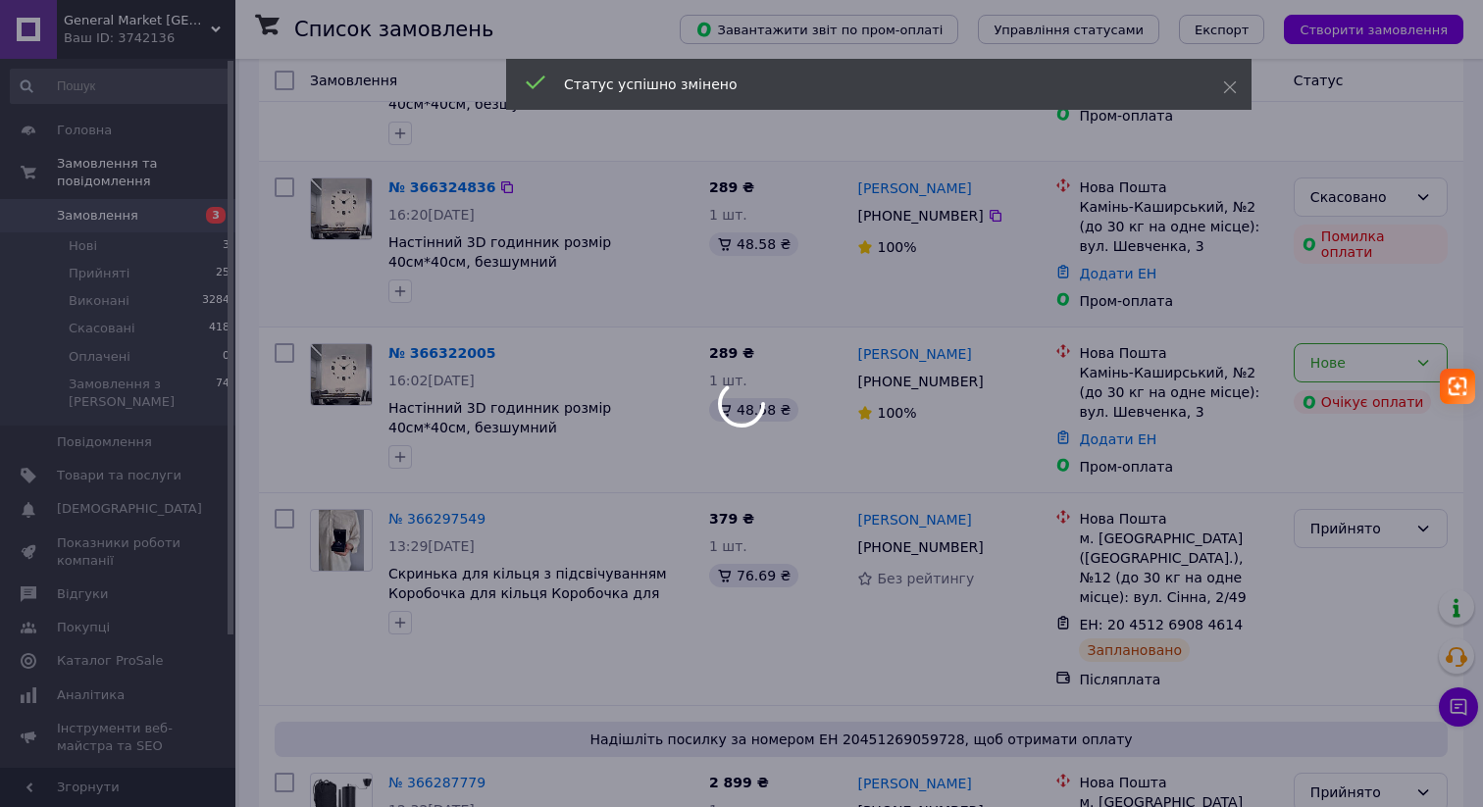
scroll to position [179, 0]
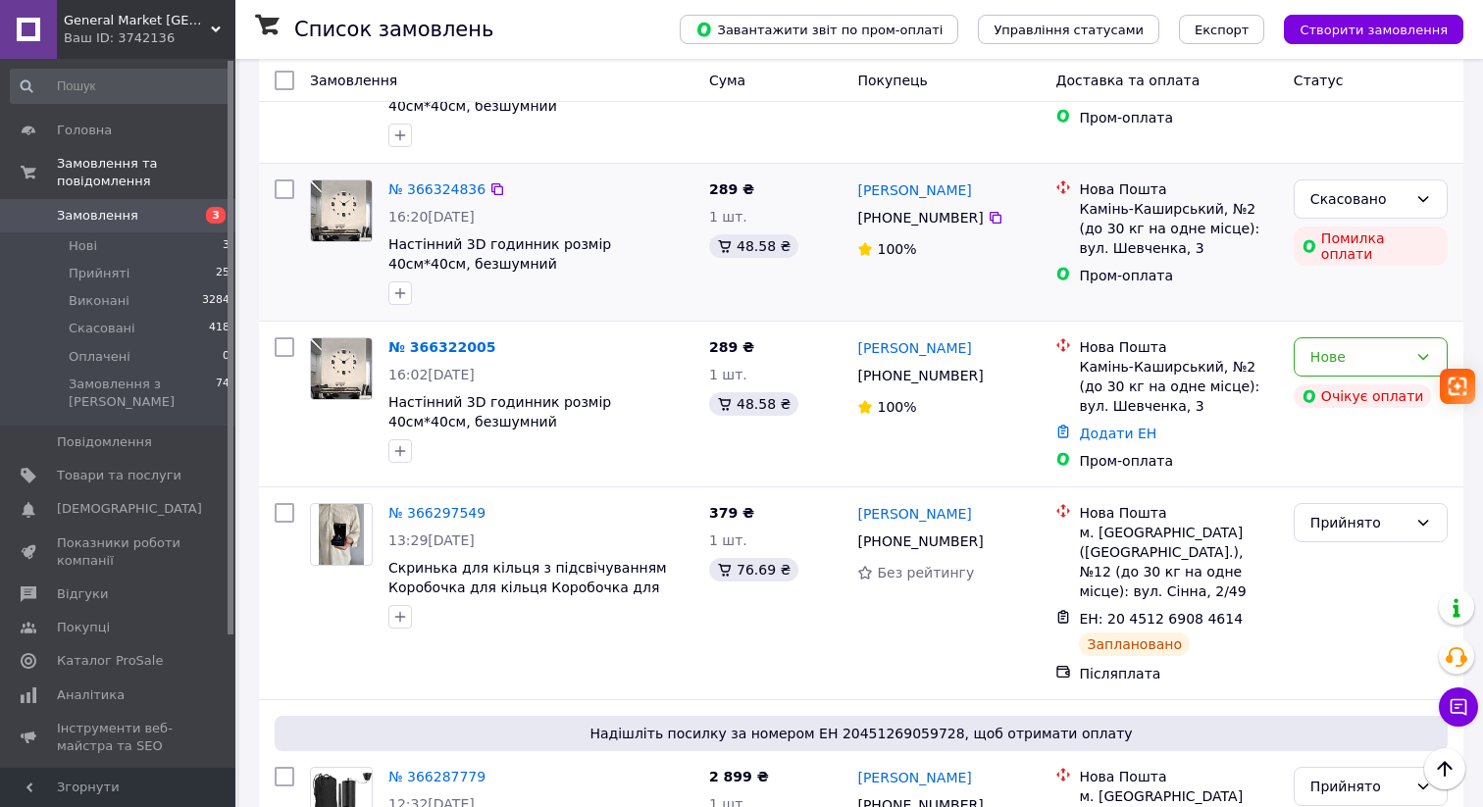
click at [1363, 365] on div "Нове" at bounding box center [1358, 357] width 97 height 22
click at [1351, 474] on li "Скасовано" at bounding box center [1370, 469] width 152 height 35
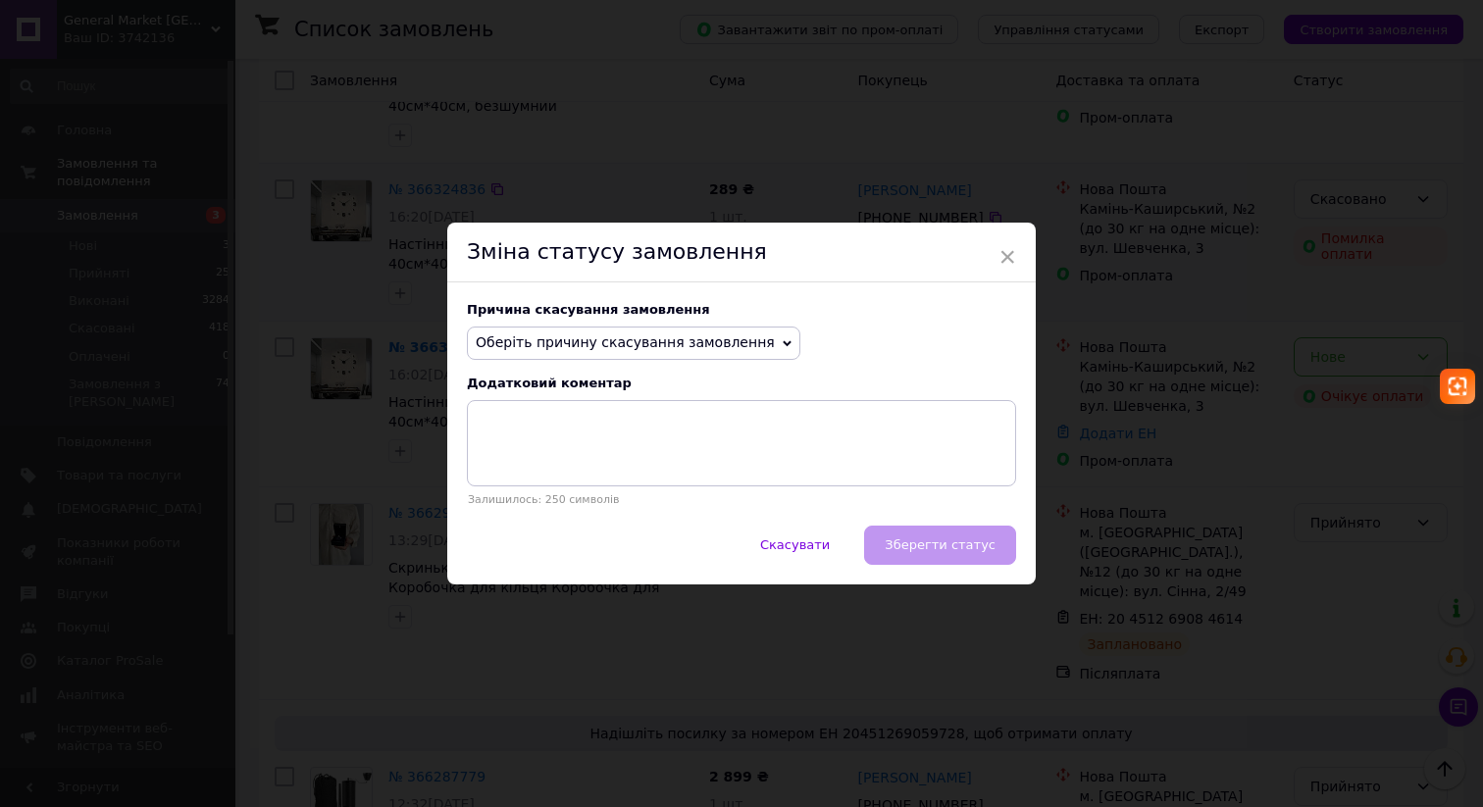
click at [723, 350] on span "Оберіть причину скасування замовлення" at bounding box center [625, 342] width 299 height 16
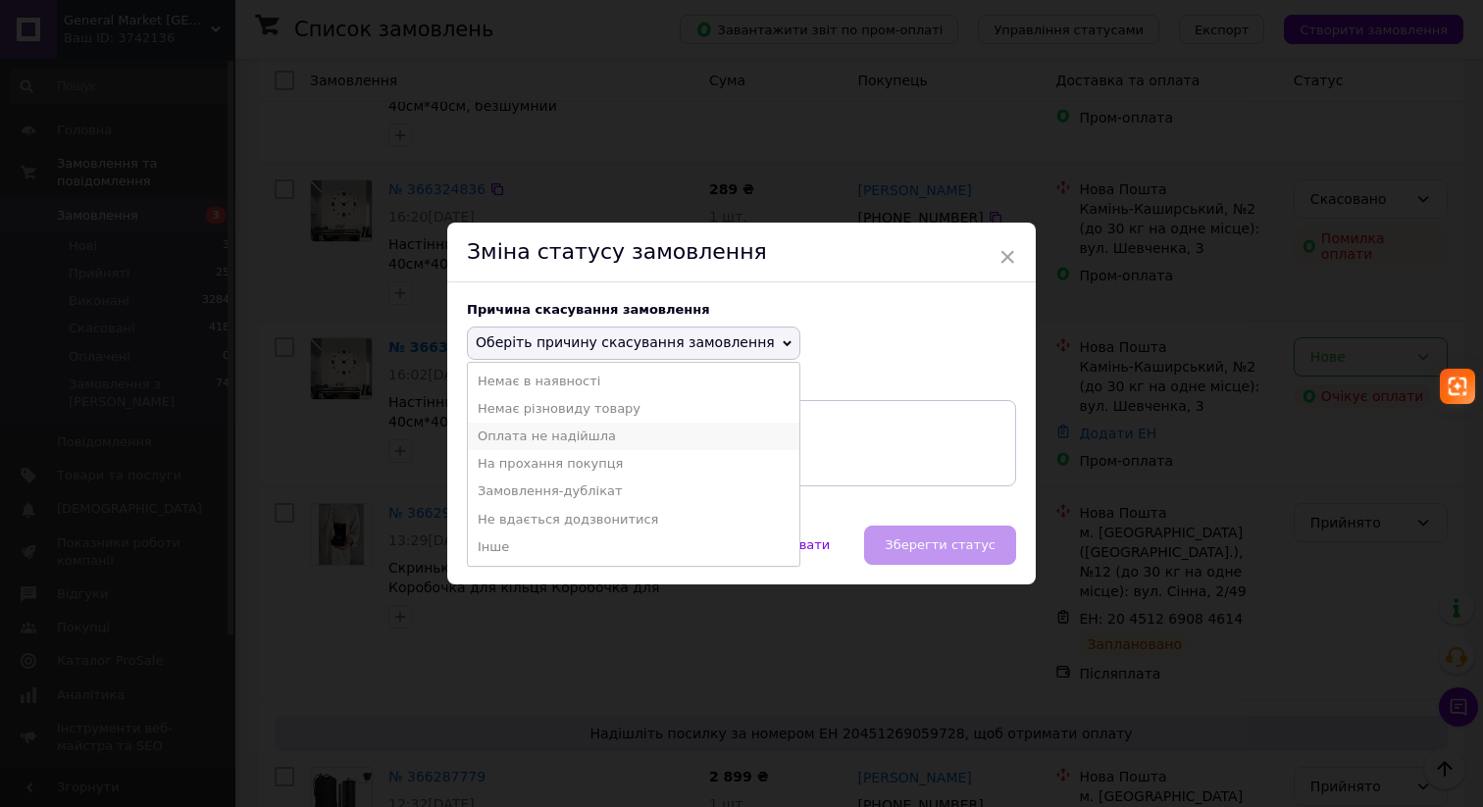
click at [669, 427] on li "Оплата не надійшла" at bounding box center [633, 436] width 331 height 27
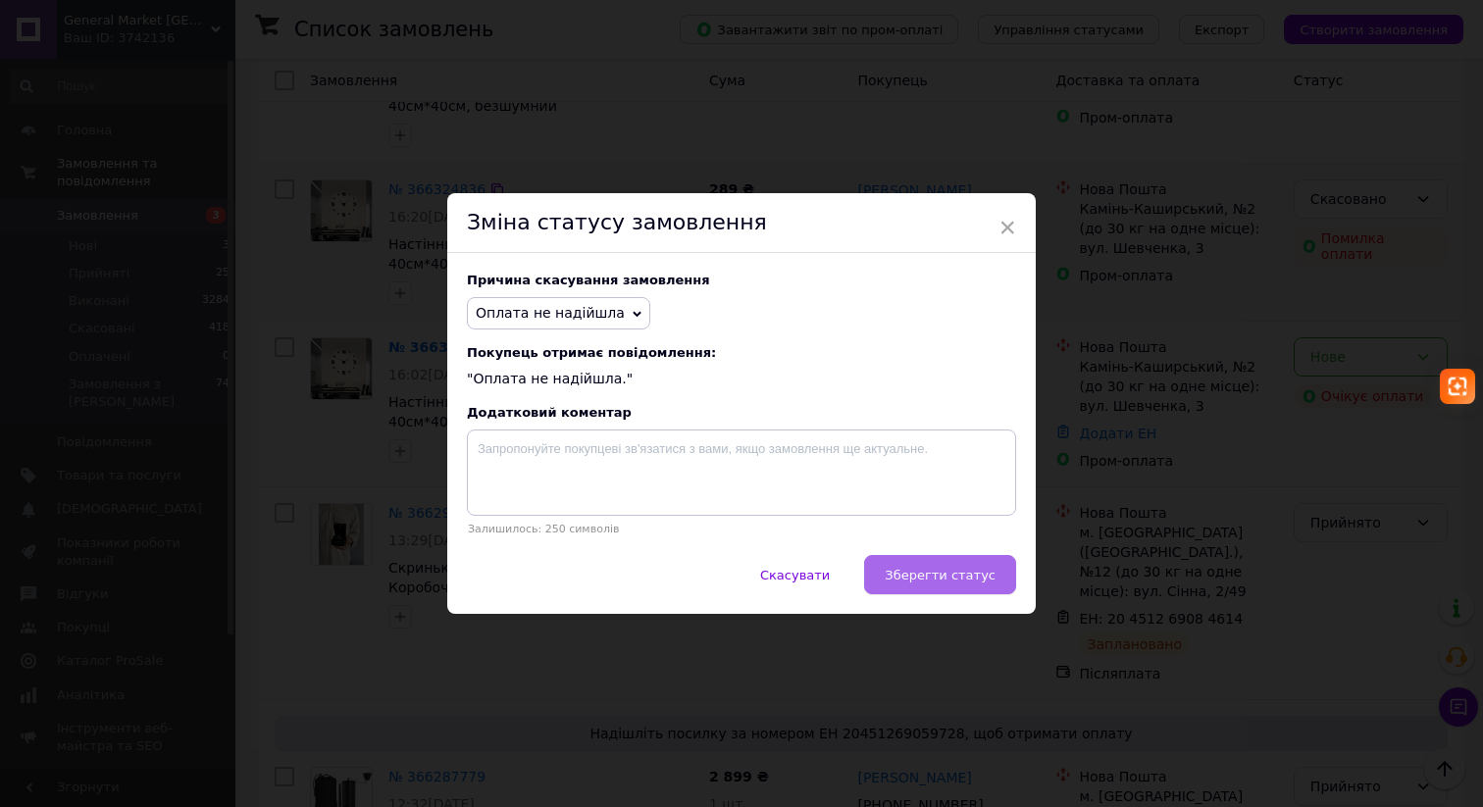
click at [942, 577] on span "Зберегти статус" at bounding box center [940, 575] width 111 height 15
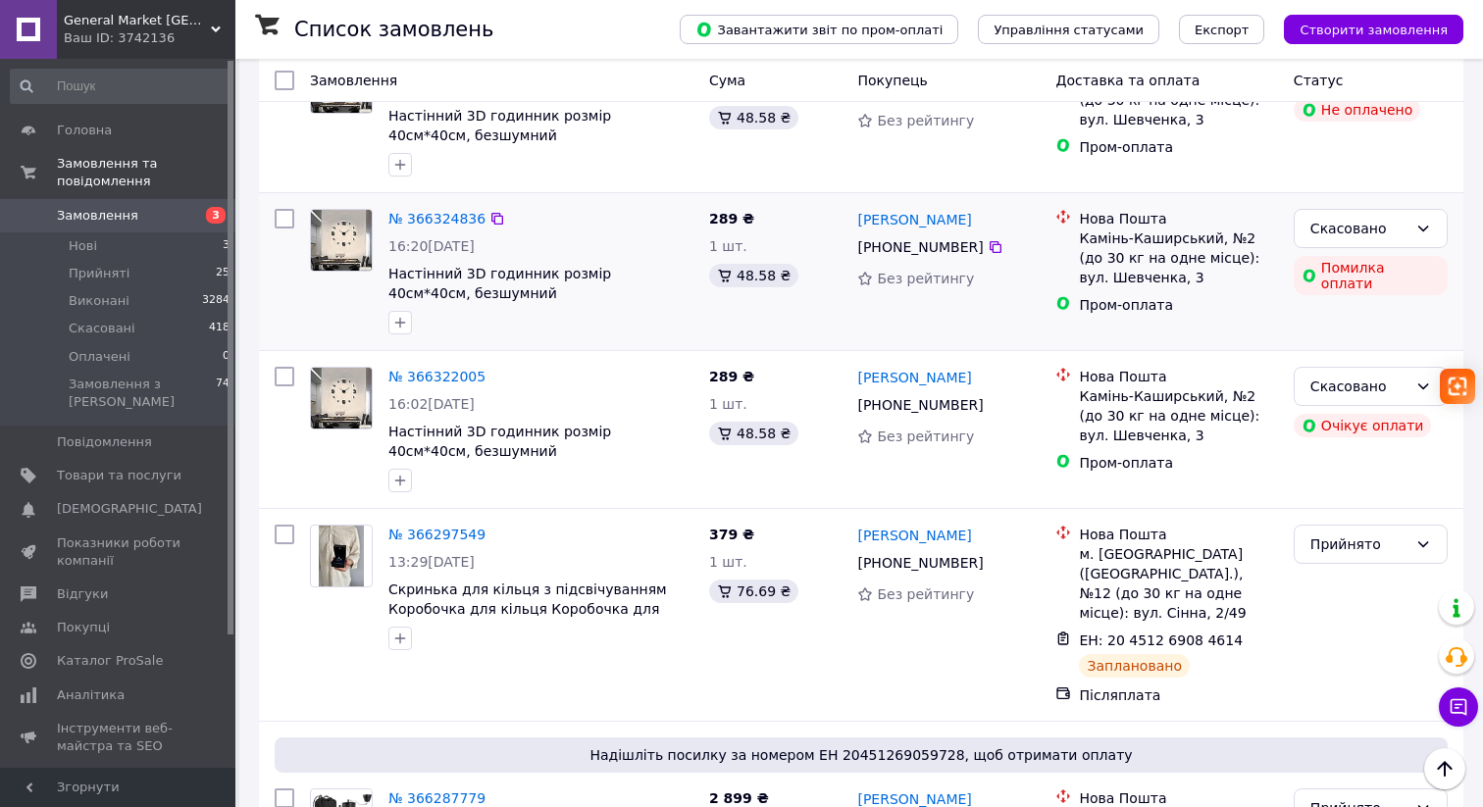
scroll to position [0, 0]
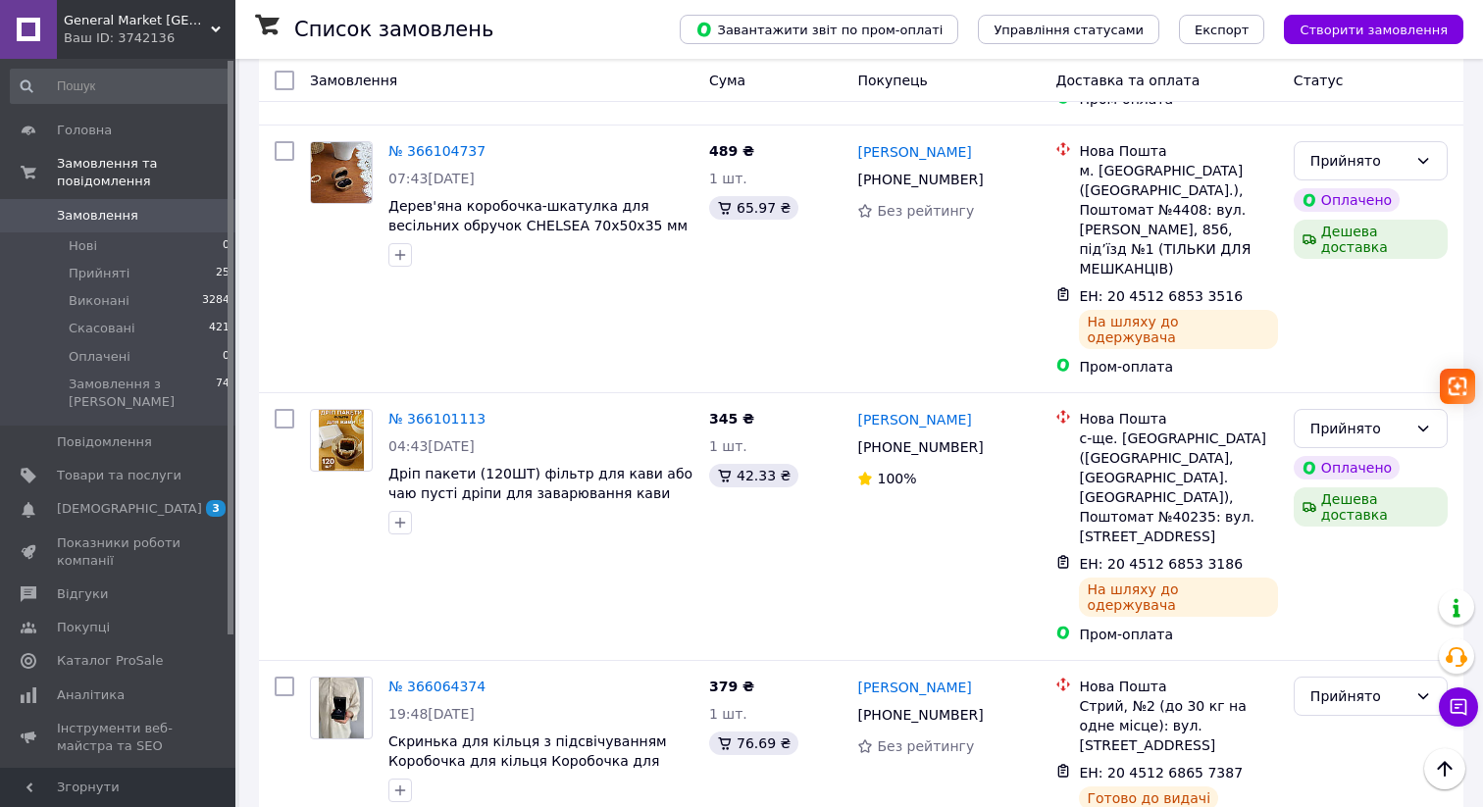
scroll to position [3104, 0]
click at [134, 279] on li "Прийняті 25" at bounding box center [120, 273] width 241 height 27
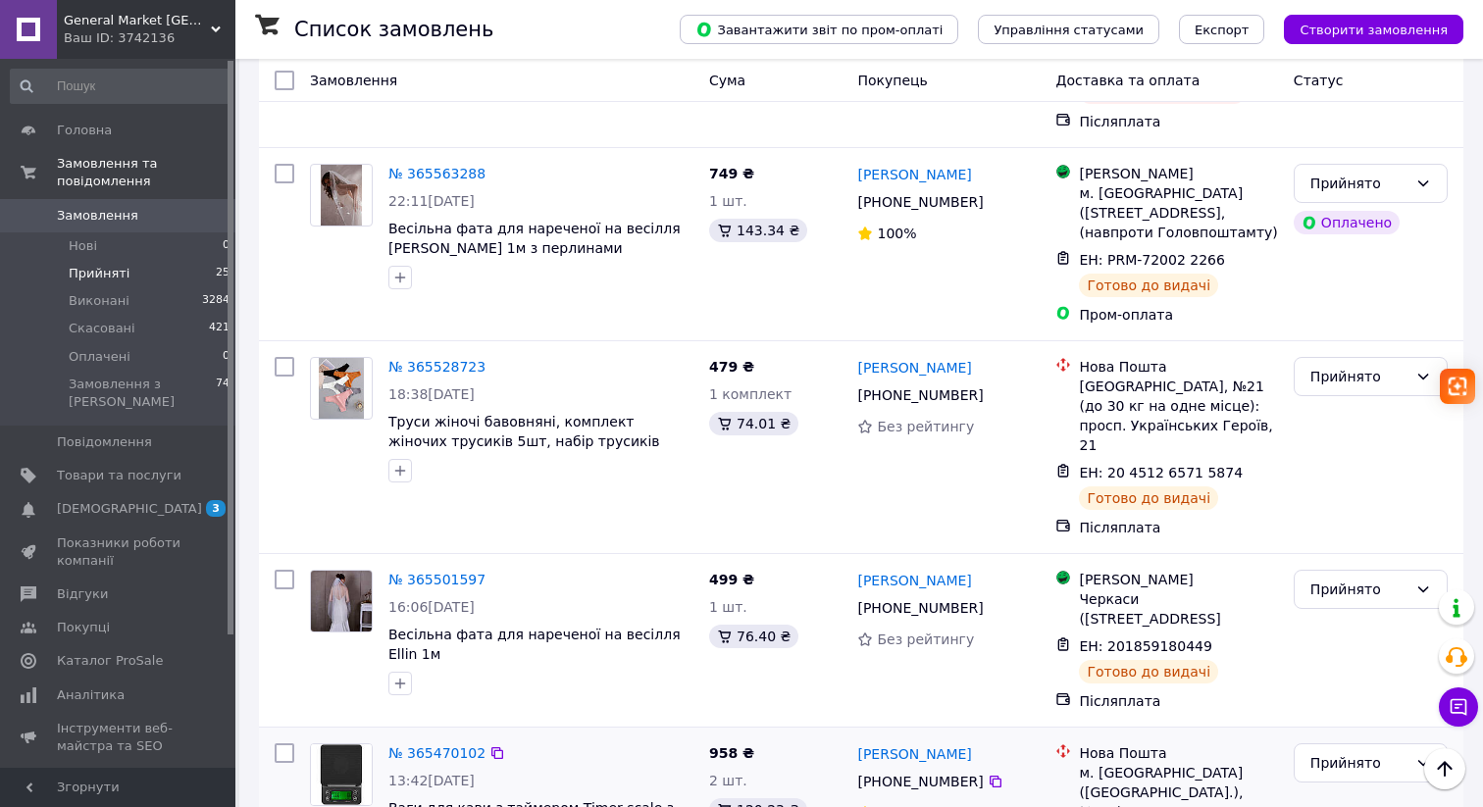
scroll to position [3838, 0]
